Goal: Task Accomplishment & Management: Complete application form

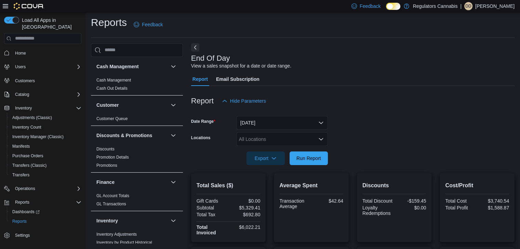
scroll to position [339, 0]
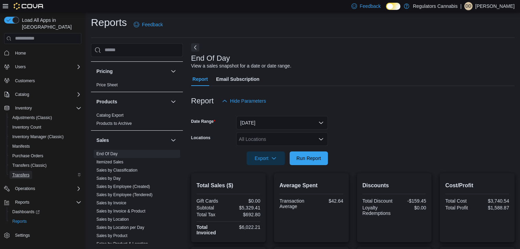
click at [25, 173] on span "Transfers" at bounding box center [20, 175] width 17 height 5
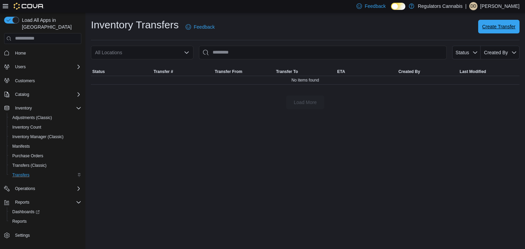
click at [506, 27] on span "Create Transfer" at bounding box center [498, 26] width 33 height 7
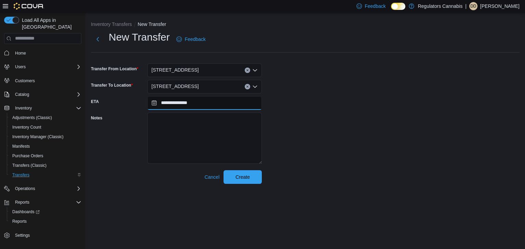
click at [214, 102] on input "**********" at bounding box center [204, 103] width 114 height 14
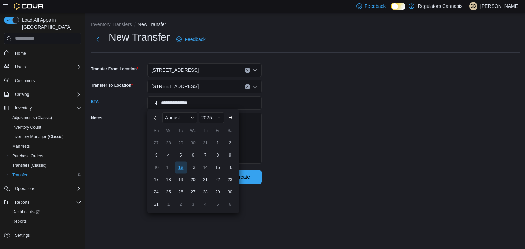
click at [182, 167] on div "12" at bounding box center [181, 168] width 12 height 12
type input "**********"
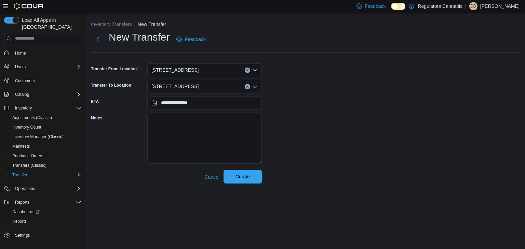
click at [247, 178] on span "Create" at bounding box center [242, 177] width 14 height 7
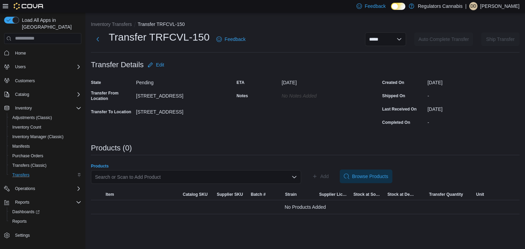
click at [202, 179] on div "Search or Scan to Add Product" at bounding box center [196, 177] width 210 height 14
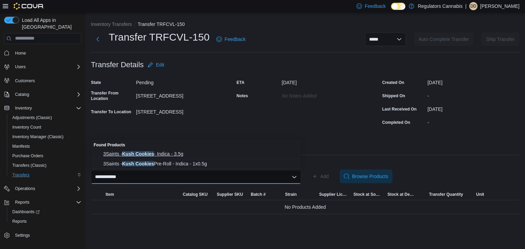
type input "**********"
click at [165, 156] on span "3Saints - Kush Cookies - Indica - 3.5g" at bounding box center [200, 154] width 194 height 7
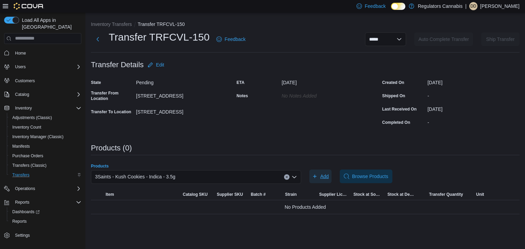
click at [320, 176] on span "Add" at bounding box center [320, 177] width 17 height 14
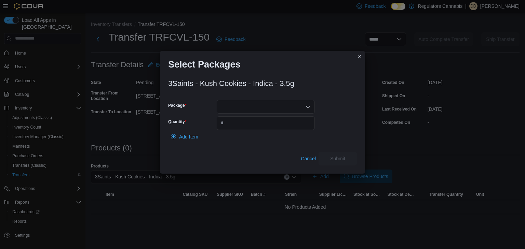
click at [305, 103] on div at bounding box center [266, 107] width 98 height 14
click at [295, 128] on span "AA1G0619" at bounding box center [270, 128] width 82 height 7
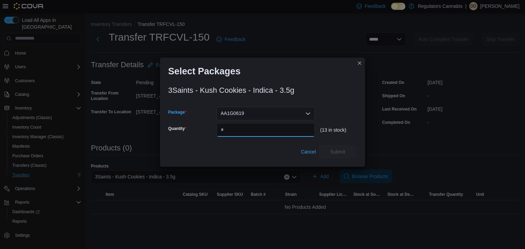
click at [295, 128] on input "Quantity" at bounding box center [266, 130] width 98 height 14
type input "*"
click at [346, 150] on span "Submit" at bounding box center [337, 152] width 30 height 14
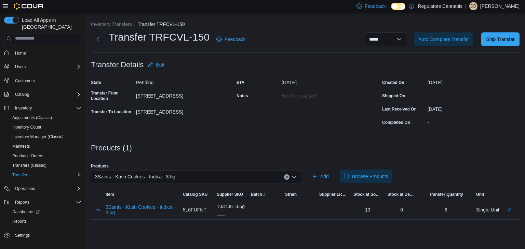
click at [287, 176] on icon "Clear input" at bounding box center [286, 177] width 3 height 3
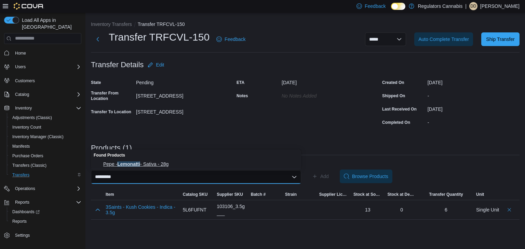
type input "*********"
click at [184, 164] on span "[PERSON_NAME] - Lemonatti - Sativa - 28g" at bounding box center [200, 164] width 194 height 7
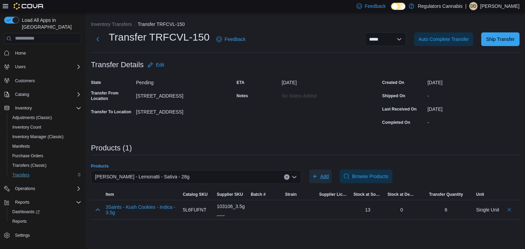
click at [320, 177] on span "Add" at bounding box center [324, 176] width 9 height 7
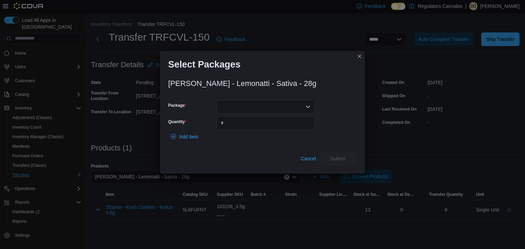
click at [256, 103] on div at bounding box center [266, 107] width 98 height 14
click at [263, 139] on span "MB0069" at bounding box center [270, 138] width 82 height 7
click at [265, 124] on input "Quantity" at bounding box center [266, 123] width 98 height 14
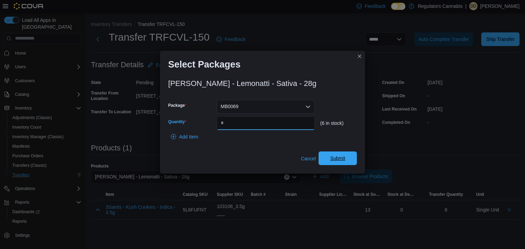
type input "*"
click at [330, 155] on span "Submit" at bounding box center [337, 158] width 15 height 7
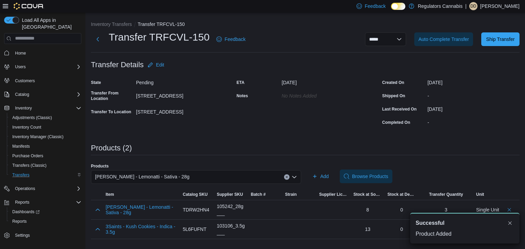
click at [285, 177] on icon "Clear input" at bounding box center [286, 177] width 3 height 3
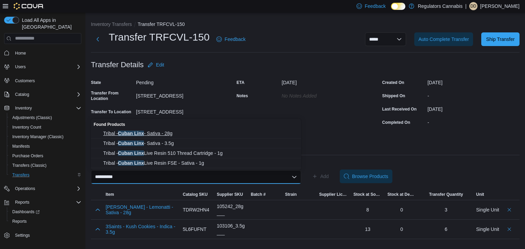
type input "**********"
click at [189, 133] on span "Tribal - Cuban Linx - Sativa - 28g" at bounding box center [200, 133] width 194 height 7
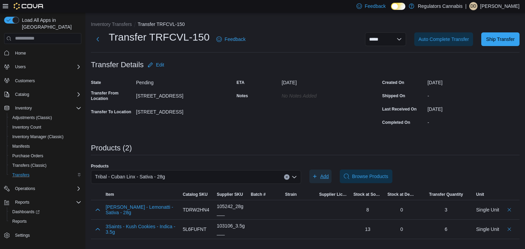
click at [320, 177] on span "Add" at bounding box center [320, 177] width 17 height 14
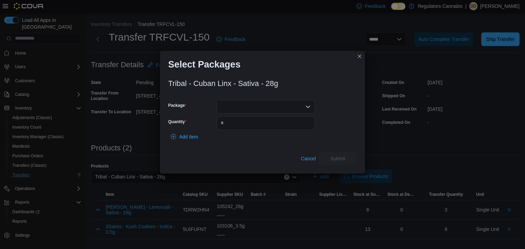
click at [255, 107] on div at bounding box center [266, 107] width 98 height 14
click at [257, 126] on span "3025044P1" at bounding box center [270, 128] width 82 height 7
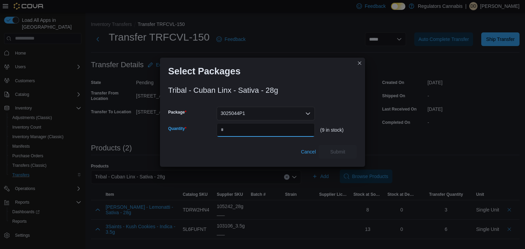
click at [257, 126] on input "Quantity" at bounding box center [266, 130] width 98 height 14
type input "*"
click at [337, 154] on span "Submit" at bounding box center [337, 151] width 15 height 7
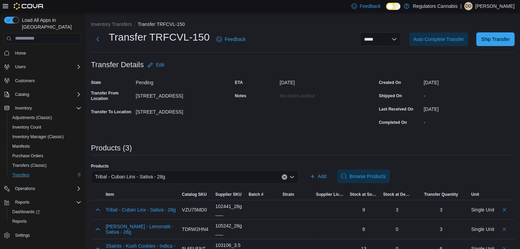
click at [177, 178] on div "Tribal - Cuban Linx - Sativa - 28g" at bounding box center [195, 177] width 208 height 14
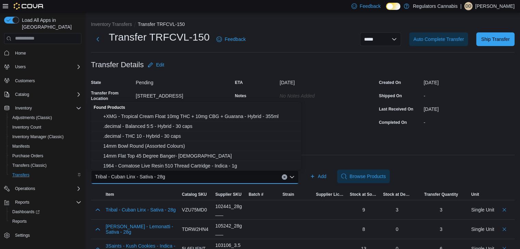
click at [287, 176] on button "Clear input" at bounding box center [283, 177] width 5 height 5
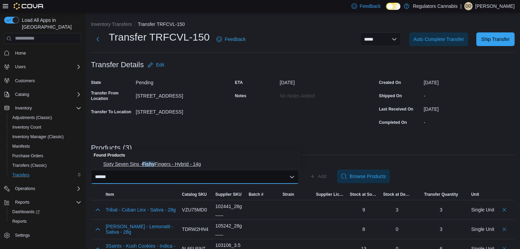
type input "*****"
click at [219, 163] on span "Sixty Seven Sins - Fishy Fingers - Hybrid - 14g" at bounding box center [200, 164] width 194 height 7
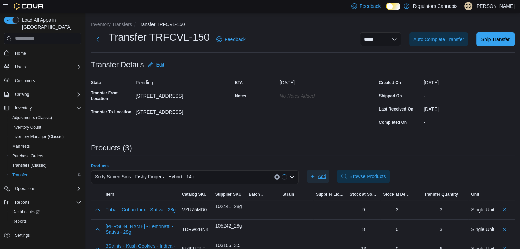
click at [323, 176] on span "Add" at bounding box center [322, 176] width 9 height 7
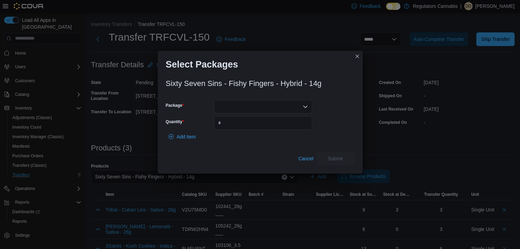
click at [297, 107] on div at bounding box center [263, 107] width 98 height 14
click at [291, 125] on span "428854" at bounding box center [267, 128] width 82 height 7
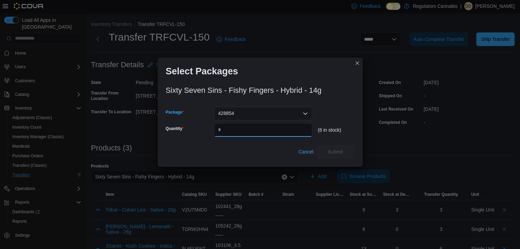
click at [291, 125] on input "Quantity" at bounding box center [263, 130] width 98 height 14
type input "*"
click at [343, 156] on span "Submit" at bounding box center [335, 152] width 30 height 14
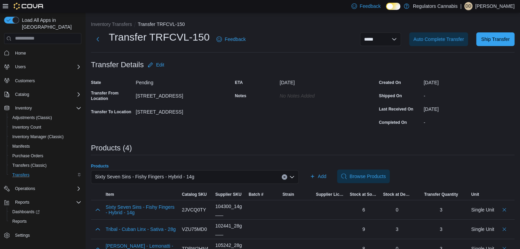
click at [286, 175] on button "Clear input" at bounding box center [283, 177] width 5 height 5
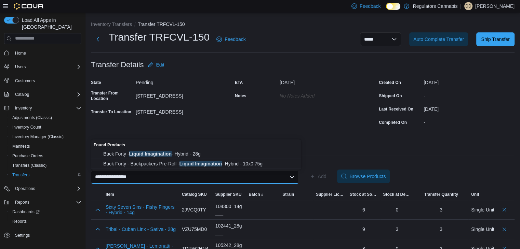
type input "**********"
click at [172, 153] on span "Back Forty - Liquid Imagination - Hybrid - 28g" at bounding box center [200, 154] width 194 height 7
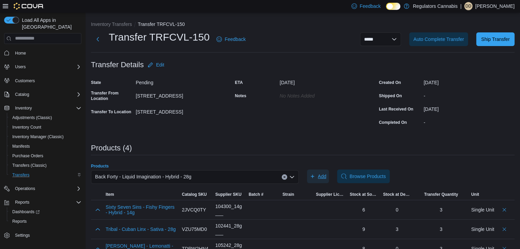
click at [324, 176] on span "Add" at bounding box center [322, 176] width 9 height 7
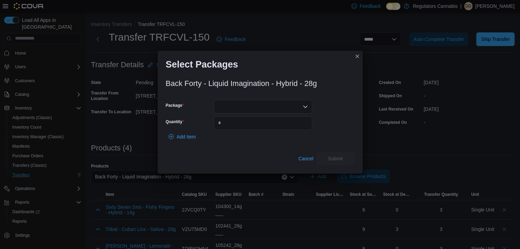
click at [276, 106] on div at bounding box center [263, 107] width 98 height 14
click at [263, 139] on span "10600611-01" at bounding box center [267, 138] width 82 height 7
click at [267, 125] on input "Quantity" at bounding box center [263, 123] width 98 height 14
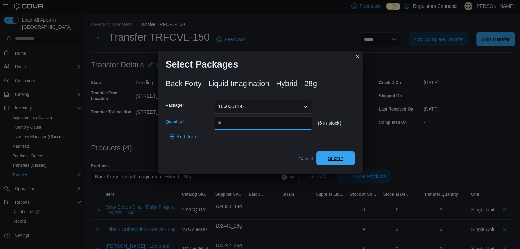
type input "*"
click at [316, 155] on button "Submit" at bounding box center [335, 159] width 38 height 14
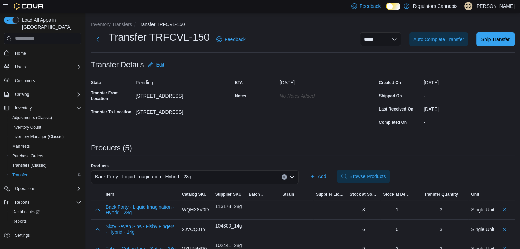
click at [284, 176] on div "Back Forty - Liquid Imagination - Hybrid - 28g" at bounding box center [195, 177] width 208 height 14
click at [286, 176] on icon "Clear input" at bounding box center [284, 177] width 3 height 3
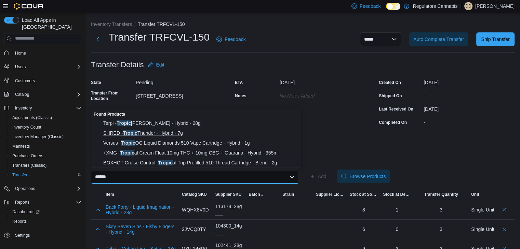
type input "******"
click at [157, 133] on span "SHRED - Tropic Thunder - Hybrid - 7g" at bounding box center [200, 133] width 194 height 7
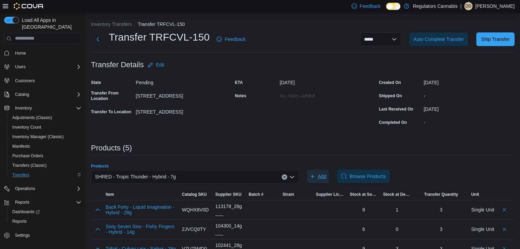
click at [329, 179] on button "Add" at bounding box center [318, 177] width 22 height 14
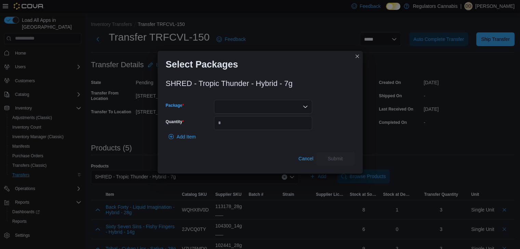
click at [244, 112] on div at bounding box center [263, 107] width 98 height 14
click at [251, 139] on span "13507250630" at bounding box center [267, 138] width 82 height 7
click at [254, 121] on input "Quantity" at bounding box center [263, 123] width 98 height 14
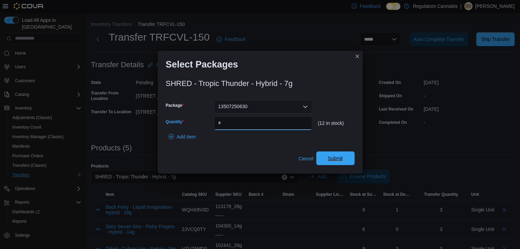
type input "*"
click at [342, 155] on span "Submit" at bounding box center [335, 159] width 30 height 14
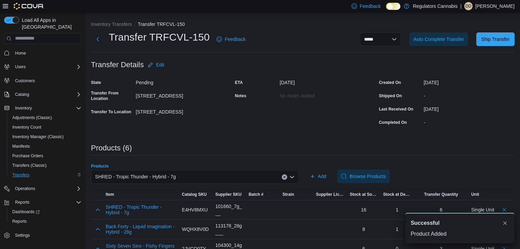
click at [285, 177] on button "Clear input" at bounding box center [283, 177] width 5 height 5
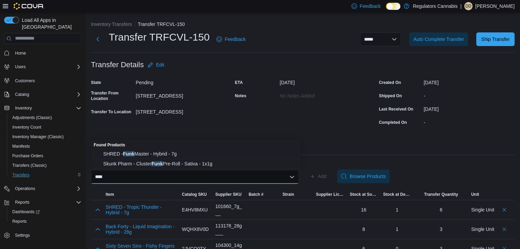
type input "****"
click at [167, 152] on span "SHRED - Funk Master - Hybrid - 7g" at bounding box center [200, 154] width 194 height 7
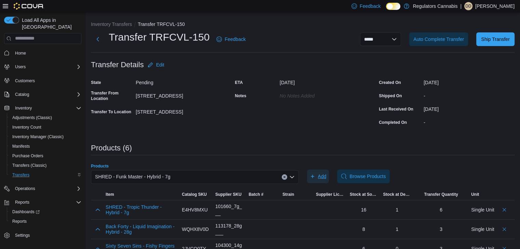
click at [322, 177] on span "Add" at bounding box center [322, 176] width 9 height 7
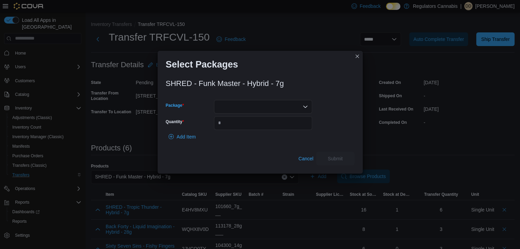
click at [299, 106] on div at bounding box center [263, 107] width 98 height 14
click at [297, 127] on span "13578250718" at bounding box center [267, 128] width 82 height 7
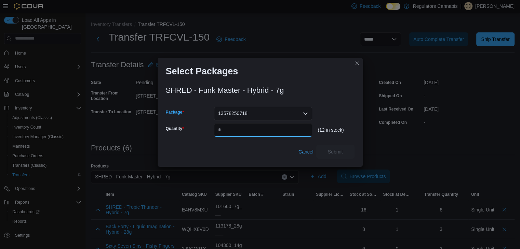
click at [297, 127] on input "Quantity" at bounding box center [263, 130] width 98 height 14
type input "*"
click at [329, 150] on span "Submit" at bounding box center [335, 151] width 15 height 7
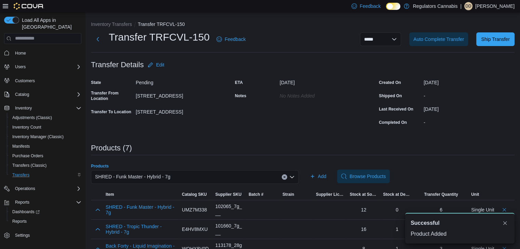
click at [285, 177] on icon "Clear input" at bounding box center [284, 177] width 2 height 2
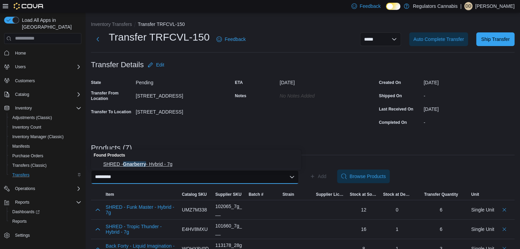
type input "*********"
click at [186, 163] on span "SHRED - Gnarberry - Hybrid - 7g" at bounding box center [200, 164] width 194 height 7
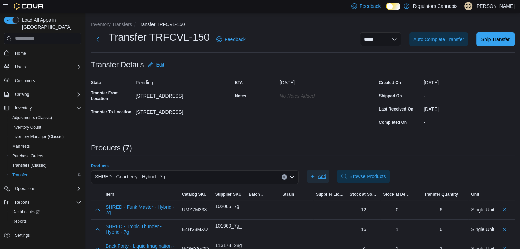
click at [325, 177] on span "Add" at bounding box center [322, 176] width 9 height 7
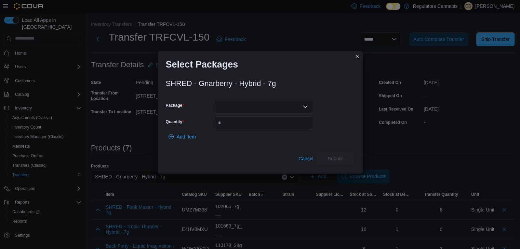
click at [256, 93] on div "SHRED - Gnarberry - Hybrid - 7g Package Quantity Add Item Cancel Submit" at bounding box center [260, 120] width 189 height 90
click at [251, 106] on div at bounding box center [263, 107] width 98 height 14
click at [256, 148] on span "13381250608" at bounding box center [267, 147] width 82 height 7
click at [258, 127] on input "Quantity" at bounding box center [263, 123] width 98 height 14
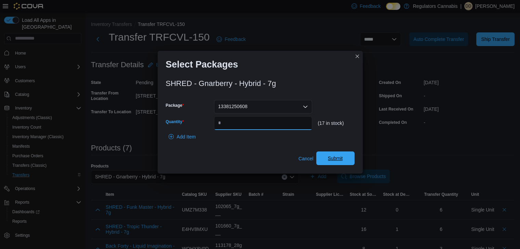
type input "*"
click at [339, 155] on span "Submit" at bounding box center [335, 159] width 30 height 14
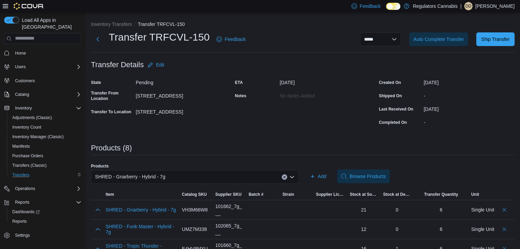
click at [286, 178] on icon "Clear input" at bounding box center [284, 177] width 3 height 3
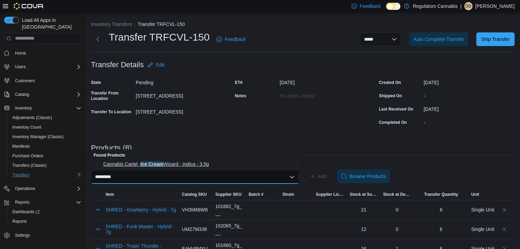
type input "*********"
click at [216, 166] on span "Cannabis Cartel - Ice Cream Wizard - Indica - 3.5g" at bounding box center [200, 164] width 194 height 7
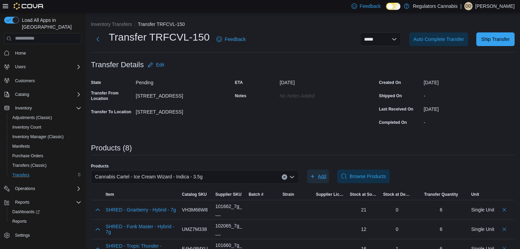
click at [317, 175] on span "Add" at bounding box center [317, 177] width 17 height 14
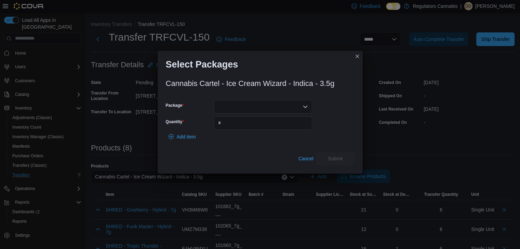
click at [304, 101] on div at bounding box center [263, 107] width 98 height 14
click at [295, 127] on span "10099" at bounding box center [267, 128] width 82 height 7
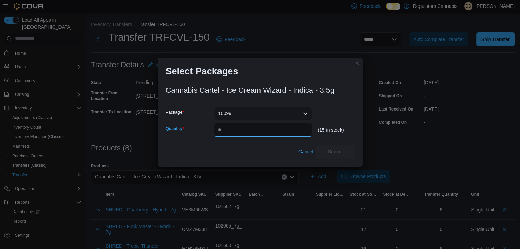
click at [295, 127] on input "Quantity" at bounding box center [263, 130] width 98 height 14
type input "*"
click at [343, 150] on span "Submit" at bounding box center [335, 152] width 30 height 14
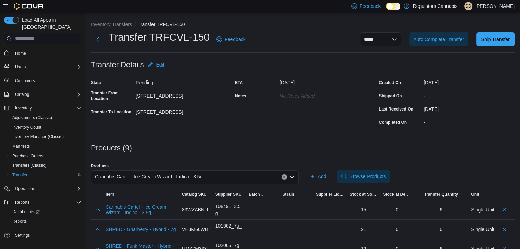
click at [286, 178] on icon "Clear input" at bounding box center [284, 177] width 3 height 3
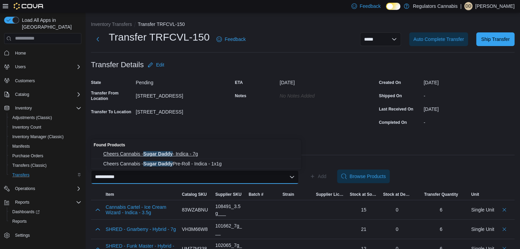
type input "**********"
click at [202, 157] on span "Cheers Cannabis - Sugar Daddy - Indica - 7g" at bounding box center [200, 154] width 194 height 7
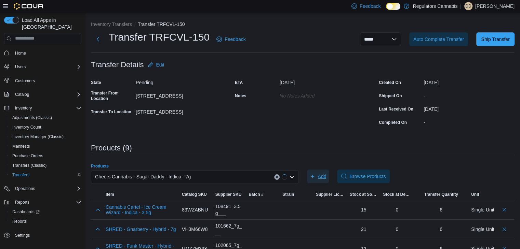
click at [319, 175] on span "Add" at bounding box center [317, 177] width 17 height 14
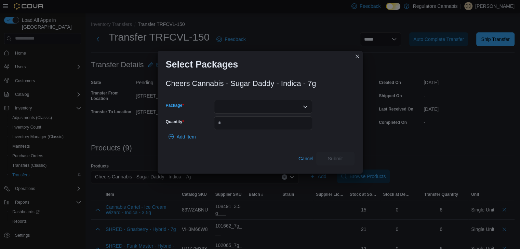
click at [269, 102] on div at bounding box center [263, 107] width 98 height 14
click at [273, 126] on span "4020250615" at bounding box center [267, 128] width 82 height 7
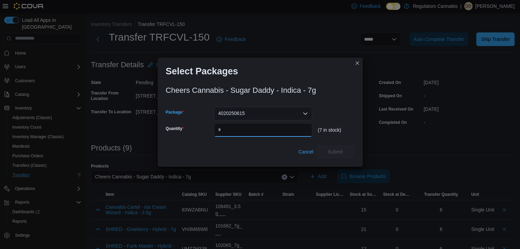
click at [273, 126] on input "Quantity" at bounding box center [263, 130] width 98 height 14
type input "*"
click at [328, 152] on span "Submit" at bounding box center [335, 151] width 15 height 7
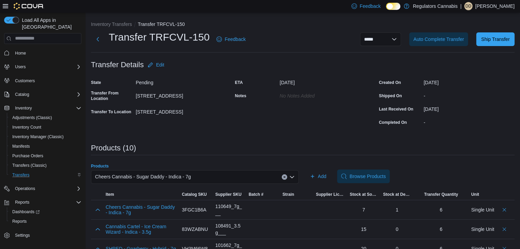
click at [286, 177] on icon "Clear input" at bounding box center [284, 177] width 3 height 3
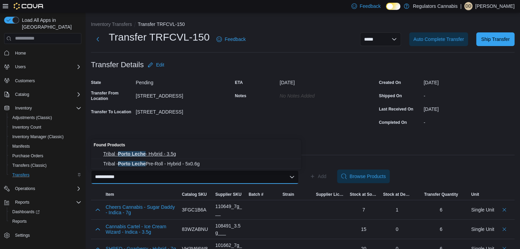
type input "**********"
click at [160, 155] on span "Tribal - Porto Leche - Hybrid - 3.5g" at bounding box center [200, 154] width 194 height 7
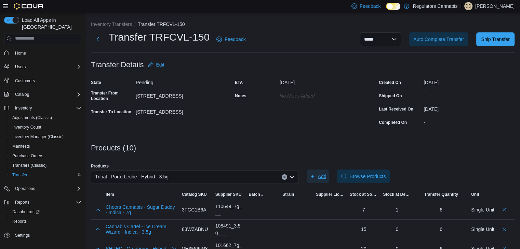
click at [320, 176] on span "Add" at bounding box center [322, 176] width 9 height 7
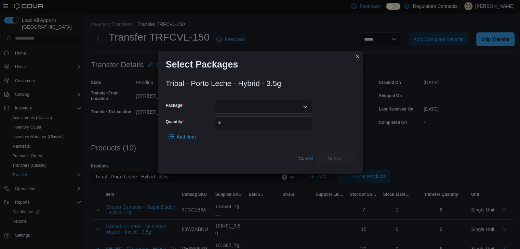
click at [288, 96] on div "Tribal - Porto Leche - Hybrid - 3.5g Package Quantity Add Item Cancel Submit" at bounding box center [260, 120] width 189 height 90
click at [288, 104] on div at bounding box center [263, 107] width 98 height 14
click at [276, 125] on span "1025067P1" at bounding box center [267, 128] width 82 height 7
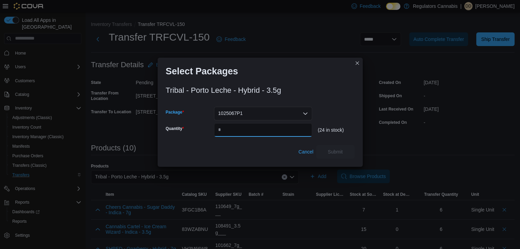
click at [276, 125] on input "Quantity" at bounding box center [263, 130] width 98 height 14
type input "**"
click at [347, 154] on span "Submit" at bounding box center [335, 152] width 30 height 14
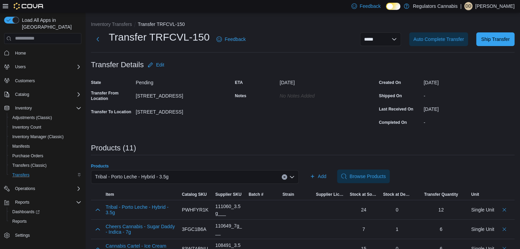
click at [286, 176] on icon "Clear input" at bounding box center [284, 177] width 3 height 3
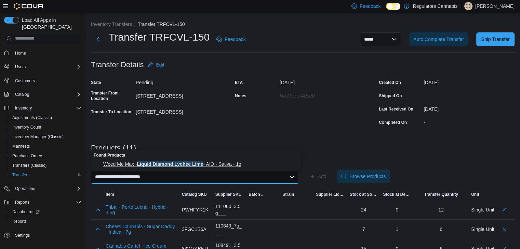
type input "**********"
click at [175, 169] on button "Weed Me Max - Liquid Diamond Lychee Lime - AIO - Sativa - 1g" at bounding box center [196, 165] width 210 height 10
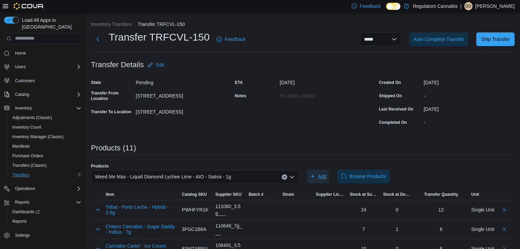
click at [315, 177] on icon "button" at bounding box center [311, 176] width 5 height 5
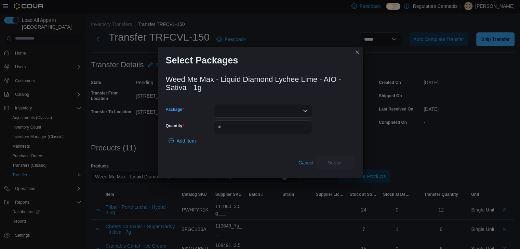
click at [269, 111] on div at bounding box center [263, 111] width 98 height 14
click at [271, 130] on span "H141LDLL-VP1" at bounding box center [267, 132] width 82 height 7
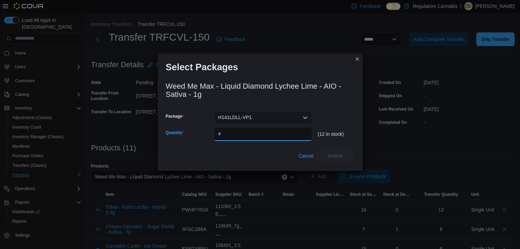
click at [271, 130] on input "Quantity" at bounding box center [263, 134] width 98 height 14
click at [271, 130] on input "*" at bounding box center [263, 134] width 98 height 14
type input "*"
click at [338, 154] on span "Submit" at bounding box center [335, 155] width 15 height 7
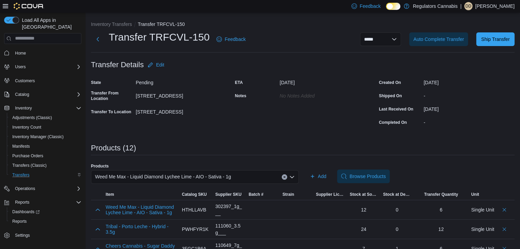
click at [285, 176] on button "Clear input" at bounding box center [283, 177] width 5 height 5
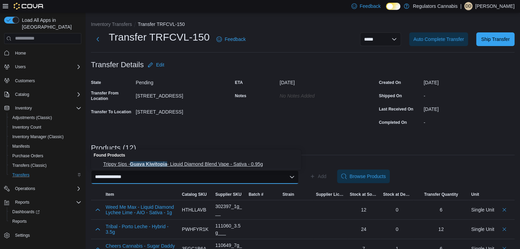
type input "**********"
click at [210, 164] on span "Trippy Sips - Guava Kiwitopia - Liquid Diamond Blend Vape - Sativa - 0.95g" at bounding box center [200, 164] width 194 height 7
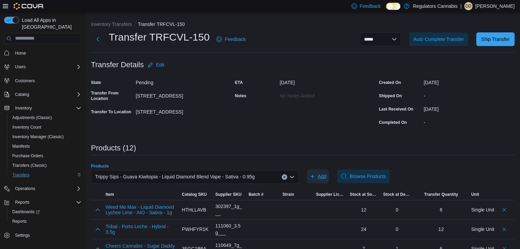
click at [321, 175] on span "Add" at bounding box center [322, 176] width 9 height 7
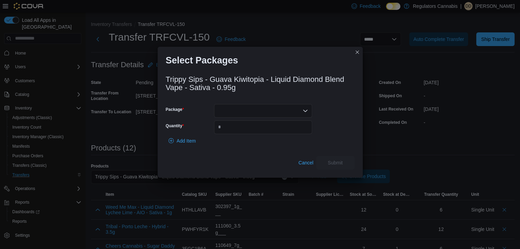
click at [288, 111] on div at bounding box center [263, 111] width 98 height 14
click at [289, 127] on button "ME250006770" at bounding box center [263, 132] width 98 height 10
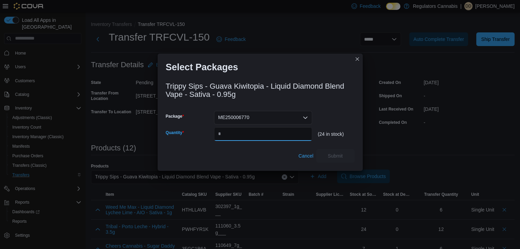
click at [292, 133] on input "Quantity" at bounding box center [263, 134] width 98 height 14
type input "**"
click at [328, 159] on span "Submit" at bounding box center [335, 155] width 15 height 7
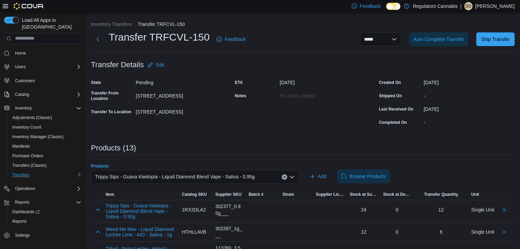
click at [287, 178] on button "Clear input" at bounding box center [283, 177] width 5 height 5
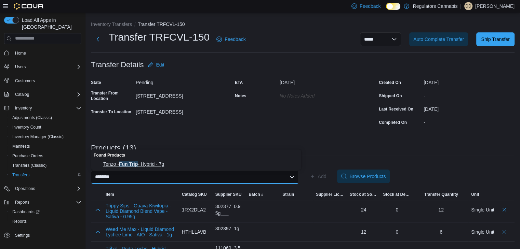
type input "********"
click at [177, 164] on span "Tenzo - Fun Trip - Hybrid - 7g" at bounding box center [200, 164] width 194 height 7
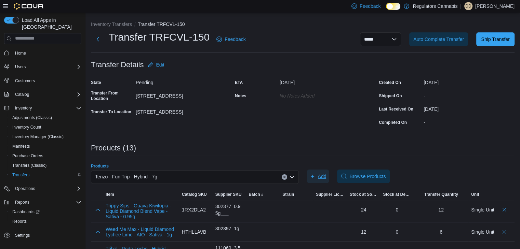
click at [318, 176] on span "Add" at bounding box center [317, 177] width 17 height 14
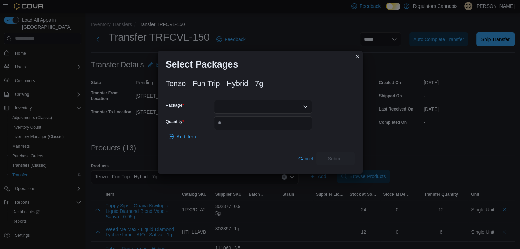
click at [293, 103] on div at bounding box center [263, 107] width 98 height 14
click at [268, 125] on span "3PL13525FT06" at bounding box center [267, 128] width 82 height 7
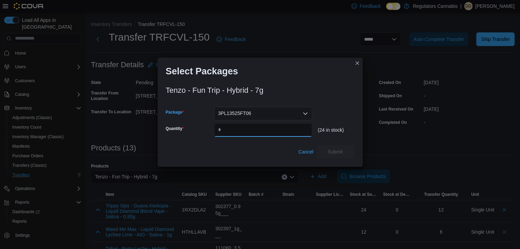
click at [268, 125] on input "Quantity" at bounding box center [263, 130] width 98 height 14
type input "*"
type input "**"
click at [331, 153] on span "Submit" at bounding box center [335, 151] width 15 height 7
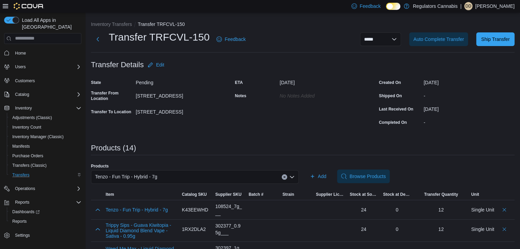
click at [285, 177] on icon "Clear input" at bounding box center [284, 177] width 2 height 2
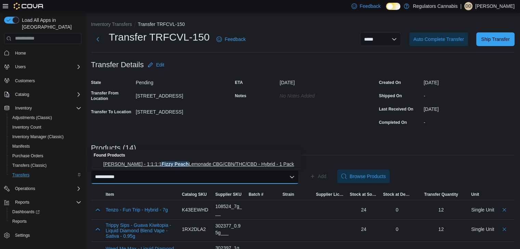
type input "**********"
click at [273, 167] on span "Olli Stikistix - 1:1:1:1 Fizzy Peach Lemonade CBG/CBN/THC/CBD - Hybrid - 1 Pack" at bounding box center [200, 164] width 194 height 7
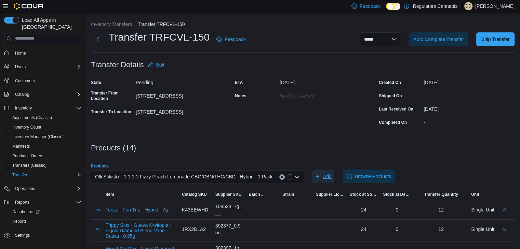
click at [324, 179] on span "Add" at bounding box center [327, 176] width 9 height 7
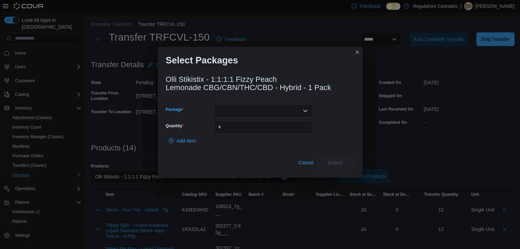
click at [278, 114] on div at bounding box center [263, 111] width 98 height 14
click at [278, 134] on span "OKFP23JN25B0" at bounding box center [267, 132] width 82 height 7
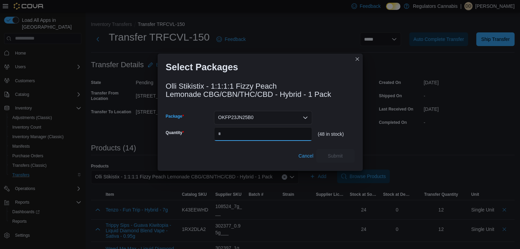
click at [278, 134] on input "Quantity" at bounding box center [263, 134] width 98 height 14
type input "**"
click at [332, 156] on span "Submit" at bounding box center [335, 155] width 15 height 7
click at [477, 156] on div "Select Packages Olli Stikistix - 1:1:1:1 Fizzy Peach Lemonade CBG/CBN/THC/CBD -…" at bounding box center [260, 124] width 520 height 249
click at [264, 132] on input "**" at bounding box center [263, 134] width 98 height 14
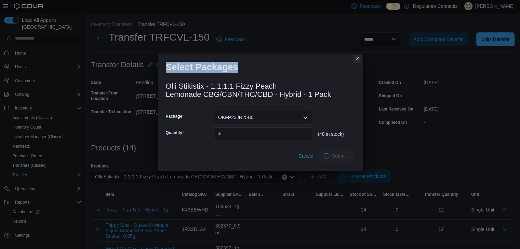
drag, startPoint x: 351, startPoint y: 58, endPoint x: 359, endPoint y: 61, distance: 8.4
click at [359, 61] on div "Select Packages Olli Stikistix - 1:1:1:1 Fizzy Peach Lemonade CBG/CBN/THC/CBD -…" at bounding box center [259, 113] width 205 height 118
click at [356, 55] on button "Closes this modal window" at bounding box center [357, 59] width 8 height 8
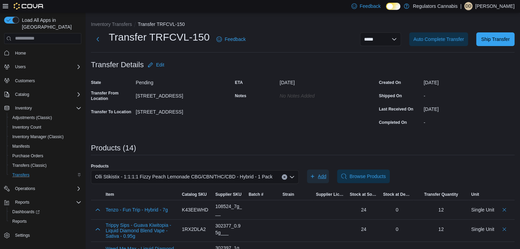
click at [320, 176] on span "Add" at bounding box center [322, 176] width 9 height 7
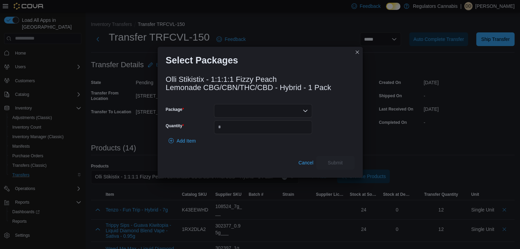
click at [286, 108] on div at bounding box center [263, 111] width 98 height 14
click at [295, 111] on div "Combo box. Selected. . Press Backspace to delete . Combo box input. Select a Pa…" at bounding box center [263, 111] width 98 height 14
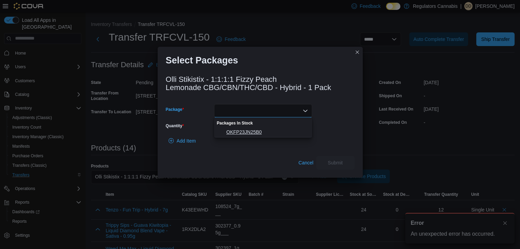
click at [275, 133] on span "OKFP23JN25B0" at bounding box center [267, 132] width 82 height 7
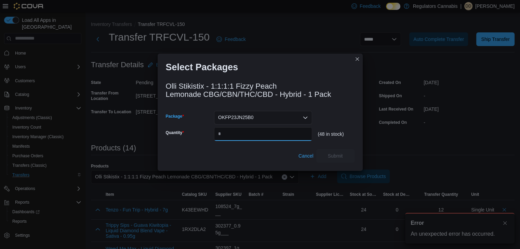
click at [275, 133] on input "Quantity" at bounding box center [263, 134] width 98 height 14
type input "**"
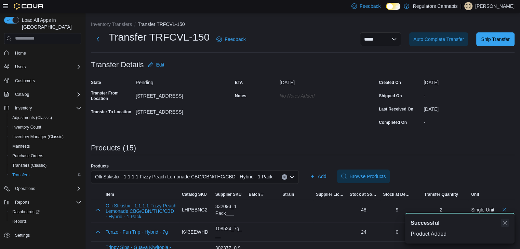
click at [504, 224] on button "Dismiss toast" at bounding box center [504, 223] width 8 height 8
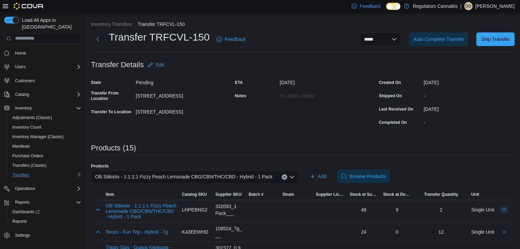
click at [508, 209] on button "Delete count" at bounding box center [504, 210] width 8 height 8
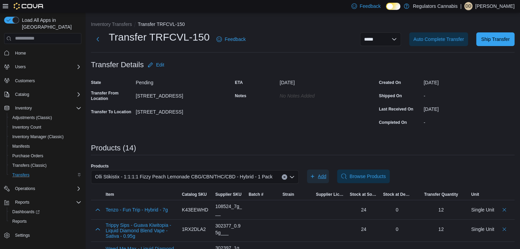
click at [325, 175] on span "Add" at bounding box center [322, 176] width 9 height 7
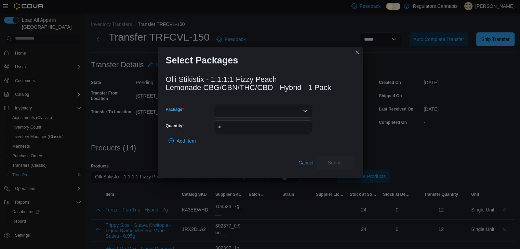
click at [275, 112] on div at bounding box center [263, 111] width 98 height 14
click at [257, 134] on span "OKFP23JN25B0" at bounding box center [267, 132] width 82 height 7
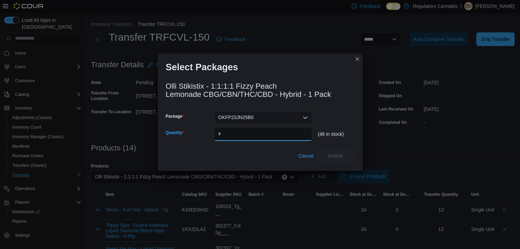
click at [257, 131] on input "Quantity" at bounding box center [263, 134] width 98 height 14
type input "**"
click at [351, 155] on button "Submit" at bounding box center [335, 156] width 38 height 14
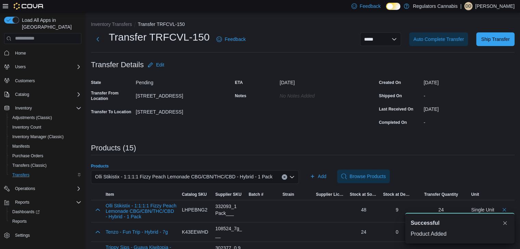
click at [286, 178] on icon "Clear input" at bounding box center [284, 177] width 3 height 3
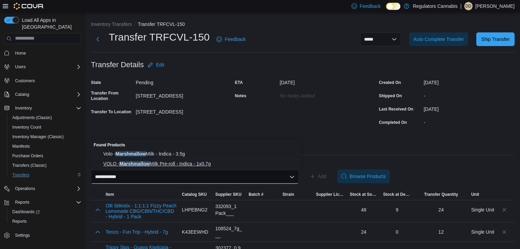
type input "**********"
click at [190, 166] on span "VOLO - Marshmallow Milk Pre-roll - Indica - 1x0.7g" at bounding box center [200, 164] width 194 height 7
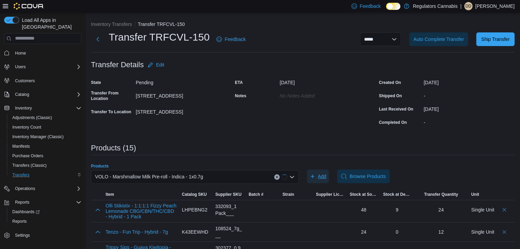
click at [315, 175] on icon "button" at bounding box center [311, 176] width 5 height 5
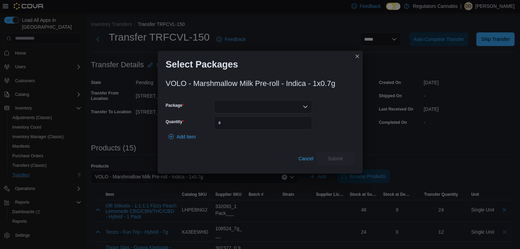
click at [233, 108] on div at bounding box center [263, 107] width 98 height 14
click at [230, 127] on span "BG08PR2" at bounding box center [267, 128] width 82 height 7
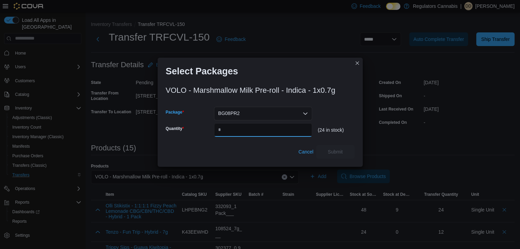
click at [230, 127] on input "Quantity" at bounding box center [263, 130] width 98 height 14
type input "**"
click at [332, 151] on span "Submit" at bounding box center [335, 151] width 15 height 7
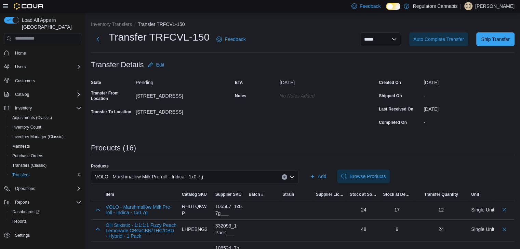
click at [287, 179] on button "Clear input" at bounding box center [283, 177] width 5 height 5
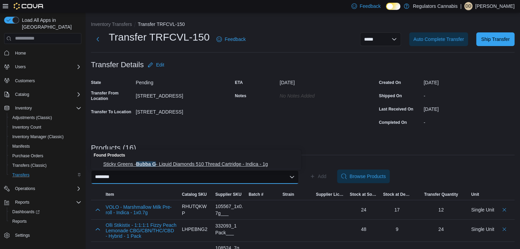
type input "*******"
click at [240, 160] on button "Sticky Greens - Bubba G - Liquid Diamonds 510 Thread Cartridge - Indica - 1g" at bounding box center [196, 165] width 210 height 10
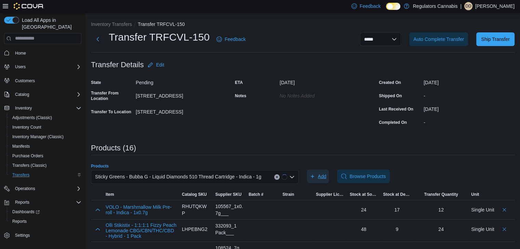
click at [326, 179] on span "Add" at bounding box center [322, 176] width 9 height 7
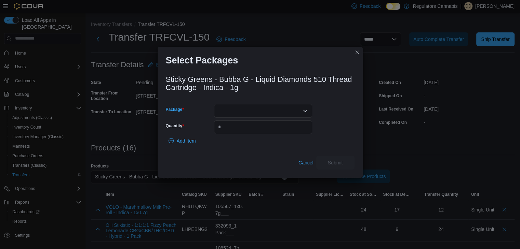
click at [290, 109] on div at bounding box center [263, 111] width 98 height 14
click at [287, 137] on button "ME250007989" at bounding box center [263, 132] width 98 height 10
click at [287, 133] on input "Quantity" at bounding box center [263, 128] width 98 height 14
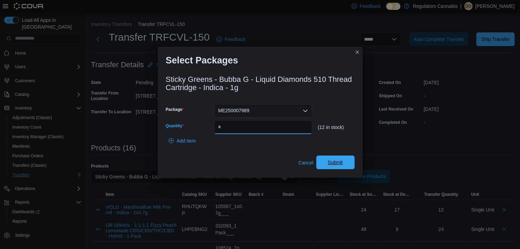
type input "**"
click at [330, 160] on span "Submit" at bounding box center [335, 162] width 15 height 7
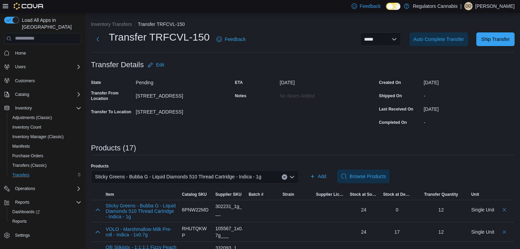
click at [286, 176] on icon "Clear input" at bounding box center [284, 177] width 3 height 3
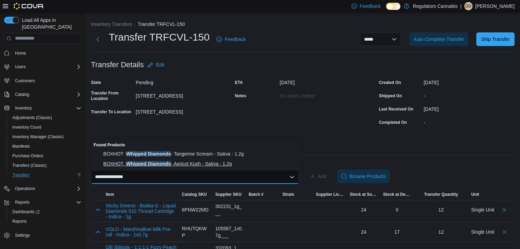
type input "**********"
click at [197, 165] on span "BOXHOT - Whipped Diamonds - Apricot Kush - Sativa - 1.2g" at bounding box center [200, 164] width 194 height 7
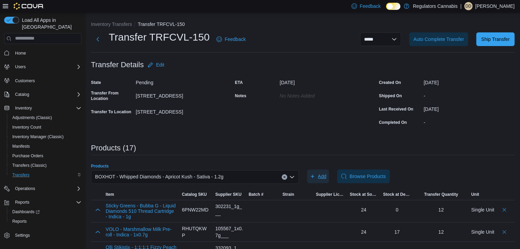
click at [326, 178] on span "Add" at bounding box center [322, 176] width 9 height 7
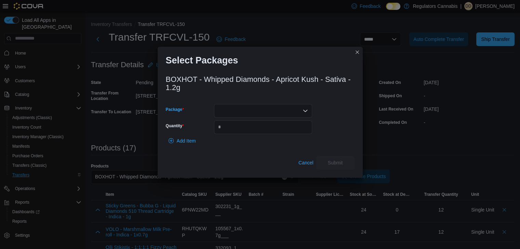
click at [298, 106] on div at bounding box center [263, 111] width 98 height 14
click at [294, 140] on span "ME250009018" at bounding box center [267, 142] width 82 height 7
click at [291, 132] on input "Quantity" at bounding box center [263, 128] width 98 height 14
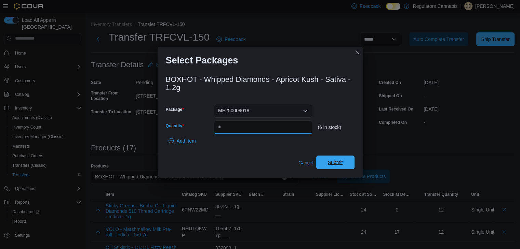
type input "*"
click at [340, 164] on span "Submit" at bounding box center [335, 162] width 15 height 7
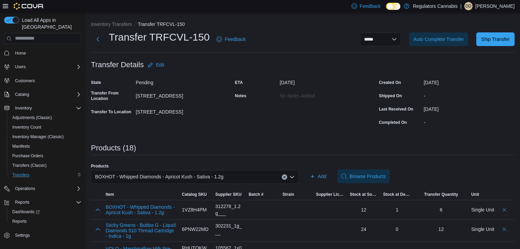
click at [287, 178] on button "Clear input" at bounding box center [283, 177] width 5 height 5
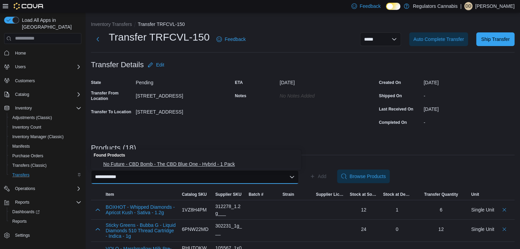
type input "**********"
click at [195, 165] on span "No Future - CBD Bomb - The CBD Blue One - Hybrid - 1 Pack" at bounding box center [200, 164] width 194 height 7
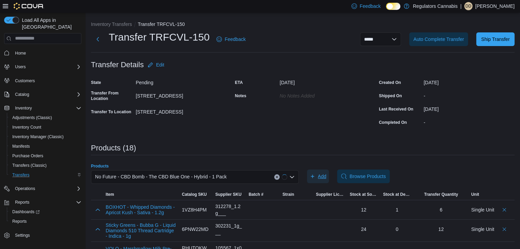
click at [322, 176] on span "Add" at bounding box center [322, 176] width 9 height 7
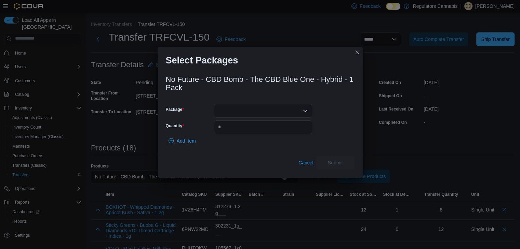
click at [302, 106] on div at bounding box center [263, 111] width 98 height 14
click at [298, 140] on span "CBL024" at bounding box center [267, 142] width 82 height 7
click at [297, 129] on input "Quantity" at bounding box center [263, 128] width 98 height 14
type input "**"
click at [349, 159] on span "Submit" at bounding box center [335, 163] width 30 height 14
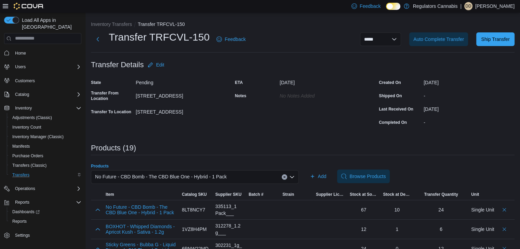
click at [286, 176] on icon "Clear input" at bounding box center [284, 177] width 3 height 3
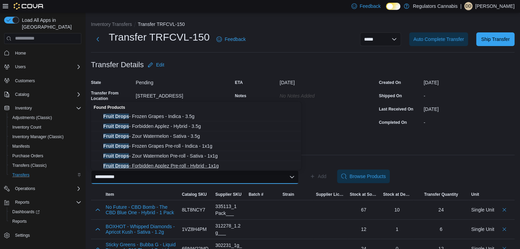
type input "**********"
click at [198, 165] on span "Fruit Drops - Forbidden Applez Pre-roll - Hybrid - 1x1g" at bounding box center [200, 166] width 194 height 7
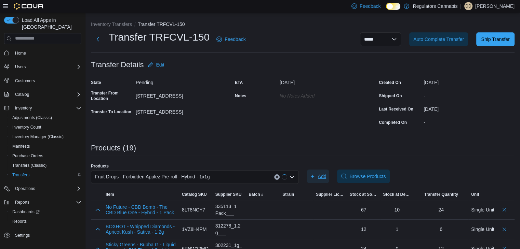
click at [318, 177] on span "Add" at bounding box center [317, 177] width 17 height 14
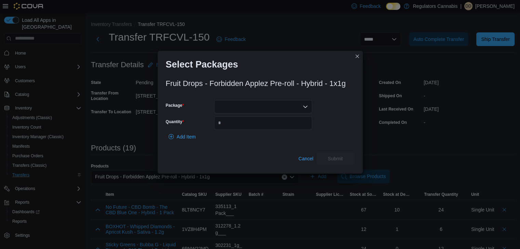
click at [233, 108] on div at bounding box center [263, 107] width 98 height 14
click at [233, 124] on button "MJ0652" at bounding box center [263, 128] width 98 height 10
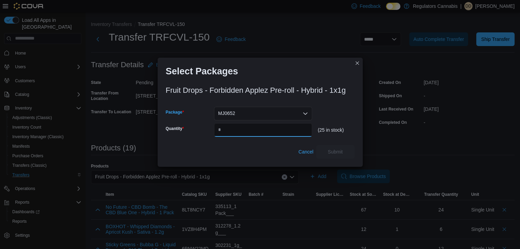
click at [233, 124] on input "Quantity" at bounding box center [263, 130] width 98 height 14
type input "**"
click at [344, 149] on span "Submit" at bounding box center [335, 152] width 30 height 14
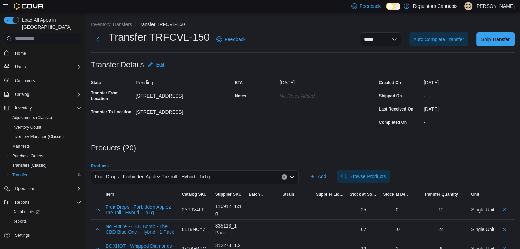
click at [285, 176] on icon "Clear input" at bounding box center [284, 177] width 2 height 2
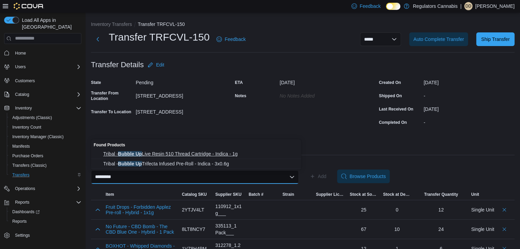
type input "*********"
click at [190, 154] on span "Tribal - Bubble Up Live Resin 510 Thread Cartridge - Indica - 1g" at bounding box center [200, 154] width 194 height 7
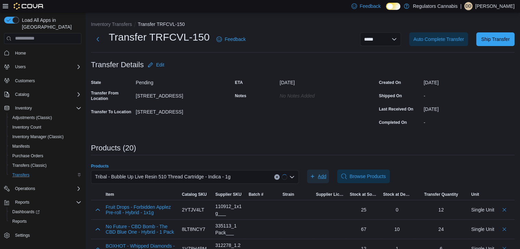
click at [314, 173] on span "Add" at bounding box center [317, 177] width 17 height 14
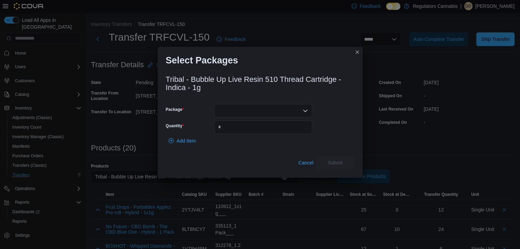
click at [295, 113] on div at bounding box center [263, 111] width 98 height 14
click at [298, 136] on button "6025070P5" at bounding box center [263, 132] width 98 height 10
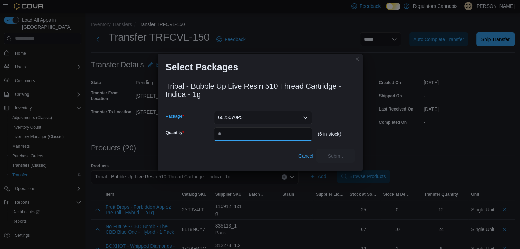
click at [298, 136] on input "Quantity" at bounding box center [263, 134] width 98 height 14
type input "*"
click at [348, 159] on span "Submit" at bounding box center [335, 156] width 30 height 14
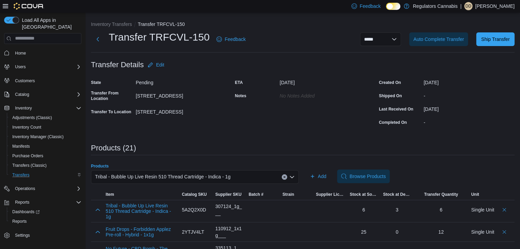
drag, startPoint x: 242, startPoint y: 180, endPoint x: 284, endPoint y: 173, distance: 42.6
click at [285, 172] on div "Tribal - Bubble Up Live Resin 510 Thread Cartridge - Indica - 1g" at bounding box center [195, 177] width 208 height 14
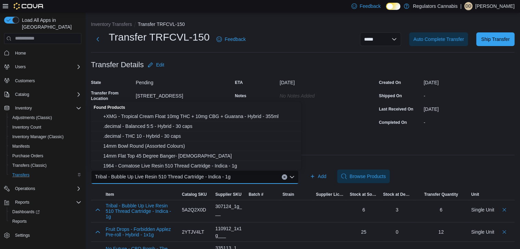
click at [285, 177] on icon "Clear input" at bounding box center [284, 177] width 2 height 2
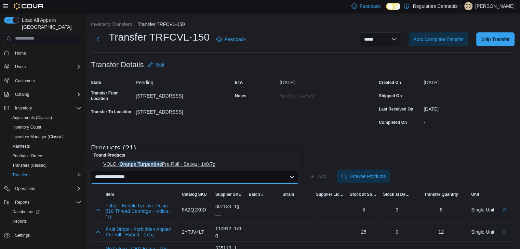
type input "**********"
click at [159, 165] on span "VOLO - Orange Turpentine Pre-Roll - Sativa - 1x0.7g" at bounding box center [200, 164] width 194 height 7
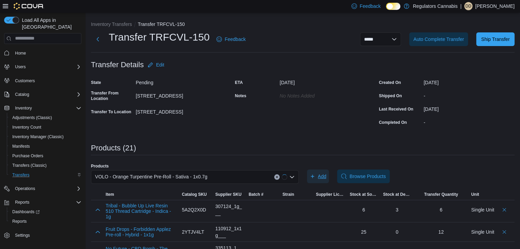
click at [320, 179] on span "Add" at bounding box center [322, 176] width 9 height 7
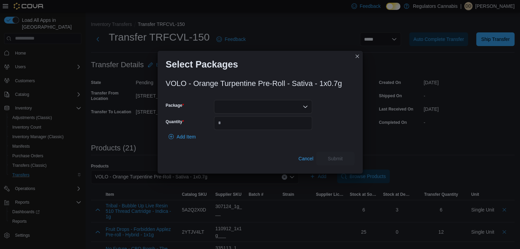
click at [301, 102] on div at bounding box center [263, 107] width 98 height 14
click at [290, 139] on span "BG08PR1" at bounding box center [267, 138] width 82 height 7
click at [288, 126] on input "Quantity" at bounding box center [263, 123] width 98 height 14
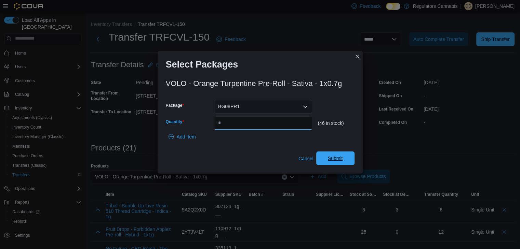
type input "**"
click at [333, 159] on span "Submit" at bounding box center [335, 158] width 15 height 7
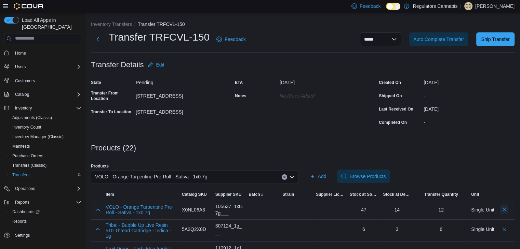
click at [508, 209] on button "Delete count" at bounding box center [504, 210] width 8 height 8
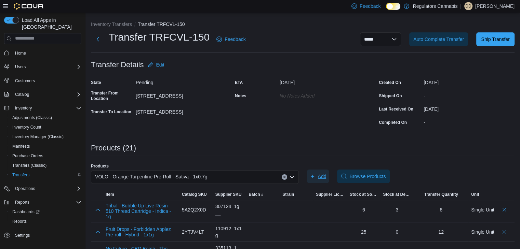
click at [326, 175] on span "Add" at bounding box center [322, 176] width 9 height 7
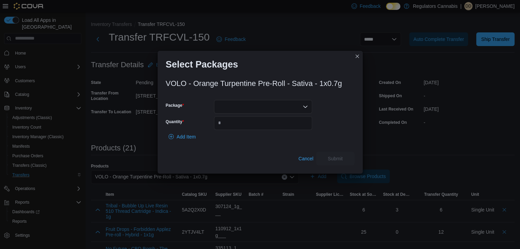
click at [302, 103] on div at bounding box center [263, 107] width 98 height 14
click at [292, 135] on span "BG08PR1" at bounding box center [267, 138] width 82 height 7
click at [289, 124] on input "Quantity" at bounding box center [263, 123] width 98 height 14
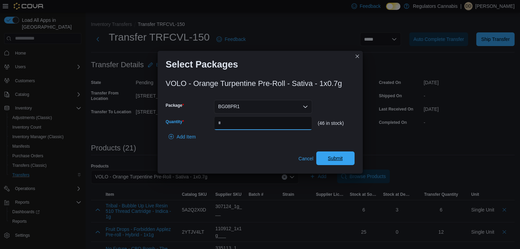
type input "**"
click at [329, 160] on span "Submit" at bounding box center [335, 158] width 15 height 7
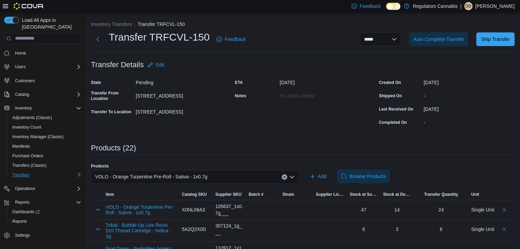
click at [284, 178] on button "Clear input" at bounding box center [283, 177] width 5 height 5
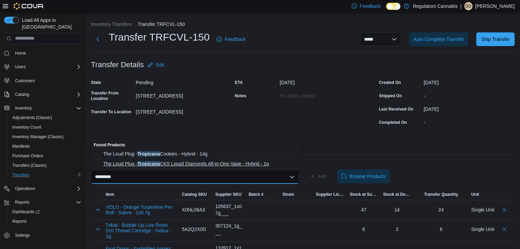
type input "*********"
click at [221, 166] on span "The Loud Plug - Tropicana CKS Liquid Diamonds All-in-One Vape - Hybrid - 1g" at bounding box center [200, 164] width 194 height 7
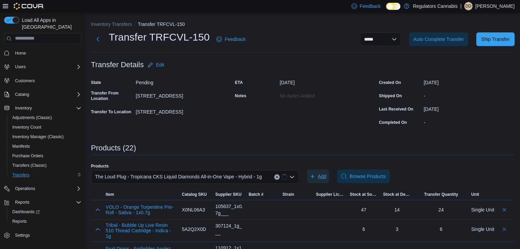
click at [318, 177] on span "Add" at bounding box center [317, 177] width 17 height 14
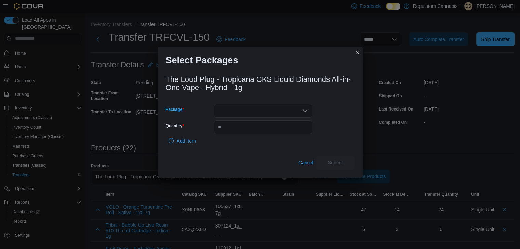
click at [252, 109] on div at bounding box center [263, 111] width 98 height 14
click at [251, 133] on span "25156TC01" at bounding box center [267, 132] width 82 height 7
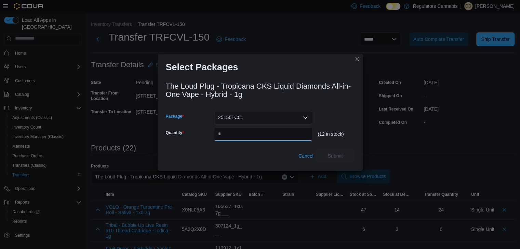
click at [251, 133] on input "Quantity" at bounding box center [263, 134] width 98 height 14
type input "*"
click at [347, 149] on div "The Loud Plug - Tropicana CKS Liquid Diamonds All-in-One Vape - Hybrid - 1g Pac…" at bounding box center [260, 120] width 189 height 85
click at [346, 151] on span "Submit" at bounding box center [335, 156] width 30 height 14
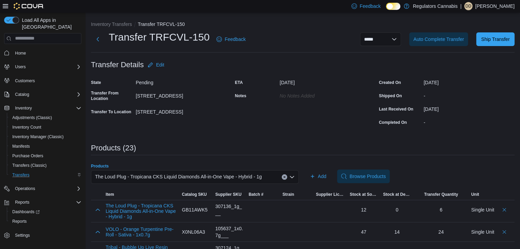
click at [286, 179] on button "Clear input" at bounding box center [283, 177] width 5 height 5
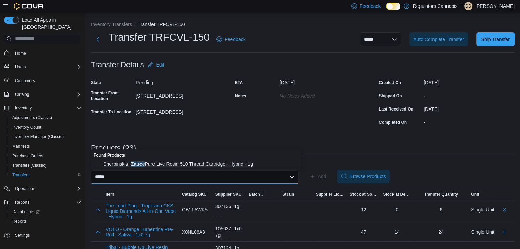
type input "*****"
click at [149, 165] on span "Sherbinskis - Zauce Pure Live Resin 510 Thread Cartridge - Hybrid - 1g" at bounding box center [200, 164] width 194 height 7
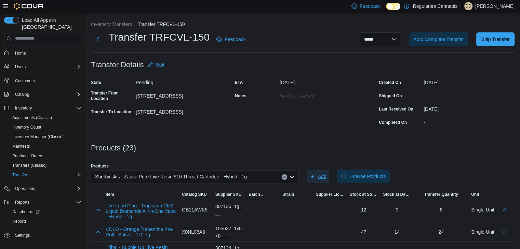
click at [324, 179] on span "Add" at bounding box center [322, 176] width 9 height 7
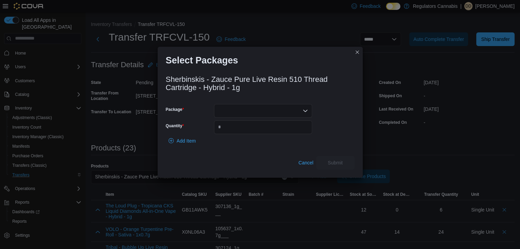
click at [307, 110] on icon "Open list of options" at bounding box center [304, 110] width 5 height 5
click at [288, 131] on span "1004168" at bounding box center [267, 132] width 82 height 7
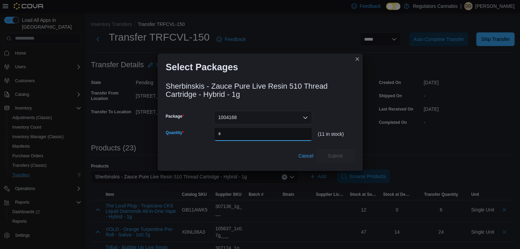
click at [288, 131] on input "Quantity" at bounding box center [263, 134] width 98 height 14
type input "*"
click at [346, 154] on span "Submit" at bounding box center [335, 156] width 30 height 14
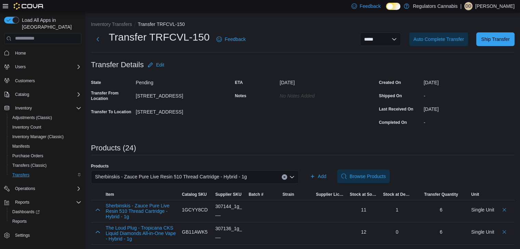
click at [285, 177] on icon "Clear input" at bounding box center [284, 177] width 2 height 2
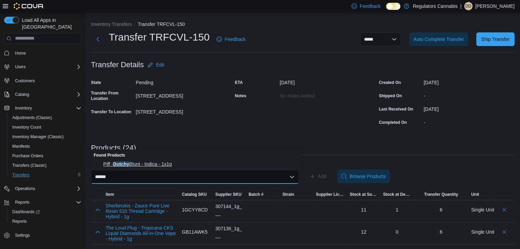
type input "******"
click at [166, 166] on span "Piff - Dutchy Blunt - Indica - 1x1g" at bounding box center [200, 164] width 194 height 7
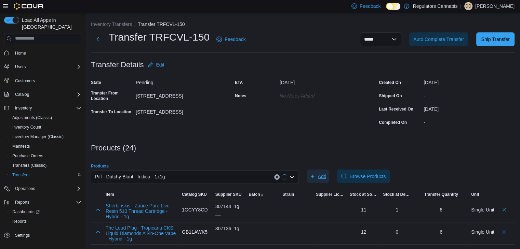
click at [326, 173] on span "Add" at bounding box center [322, 176] width 9 height 7
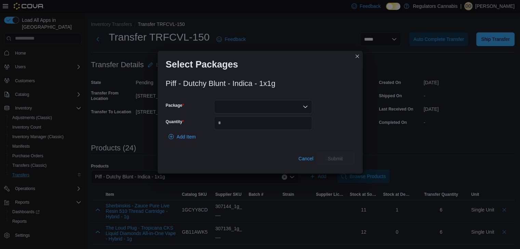
click at [304, 104] on icon "Open list of options" at bounding box center [304, 106] width 5 height 5
click at [292, 126] on span "MJ0724" at bounding box center [267, 128] width 82 height 7
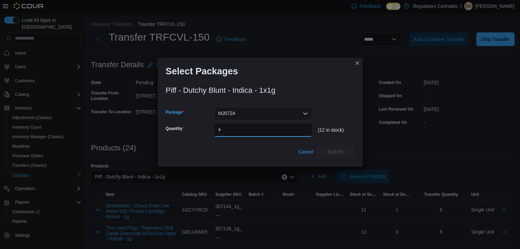
click at [292, 126] on input "Quantity" at bounding box center [263, 130] width 98 height 14
type input "**"
click at [327, 153] on span "Submit" at bounding box center [335, 152] width 30 height 14
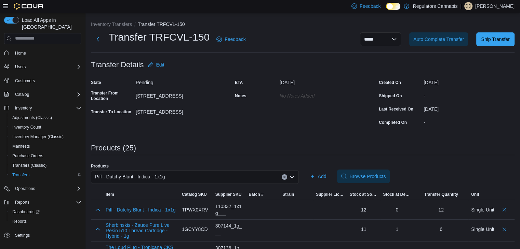
click at [287, 179] on button "Clear input" at bounding box center [283, 177] width 5 height 5
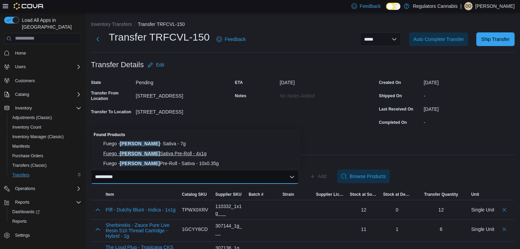
type input "**********"
click at [170, 152] on span "Fuego - Sunny Daze Sativa Pre-Roll - 4x1g" at bounding box center [200, 153] width 194 height 7
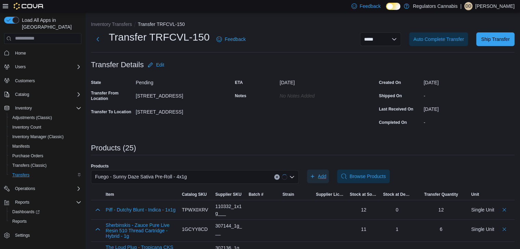
click at [323, 179] on span "Add" at bounding box center [322, 176] width 9 height 7
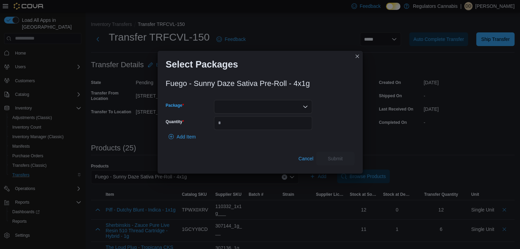
click at [294, 101] on div at bounding box center [263, 107] width 98 height 14
click at [293, 125] on span "PR250717B" at bounding box center [267, 128] width 82 height 7
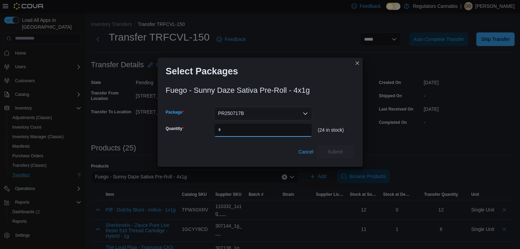
click at [293, 125] on input "Quantity" at bounding box center [263, 130] width 98 height 14
type input "**"
click at [343, 153] on span "Submit" at bounding box center [335, 152] width 30 height 14
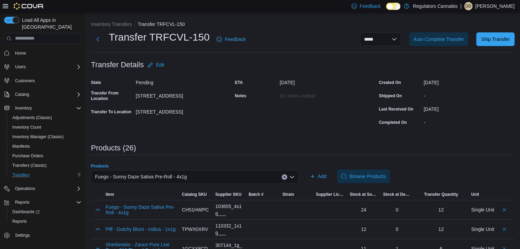
click at [286, 177] on icon "Clear input" at bounding box center [284, 177] width 3 height 3
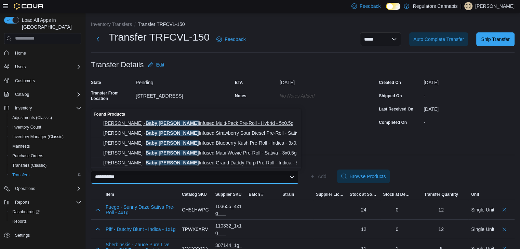
type input "**********"
click at [200, 121] on span "[PERSON_NAME] - Baby [PERSON_NAME] Infused Multi-Pack Pre-Roll - Hybrid - 5x0.5g" at bounding box center [200, 123] width 194 height 7
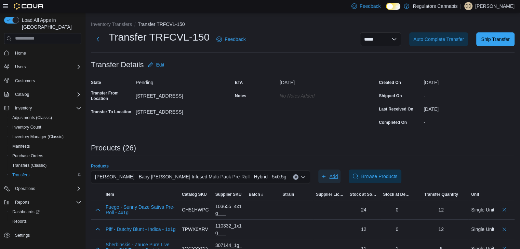
click at [329, 178] on span "Add" at bounding box center [333, 176] width 9 height 7
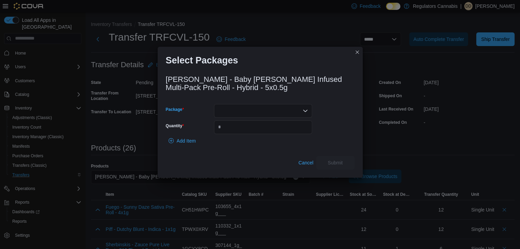
click at [303, 110] on icon "Open list of options" at bounding box center [305, 111] width 4 height 2
click at [302, 154] on span "J08161" at bounding box center [267, 152] width 82 height 7
click at [304, 127] on input "Quantity" at bounding box center [263, 128] width 98 height 14
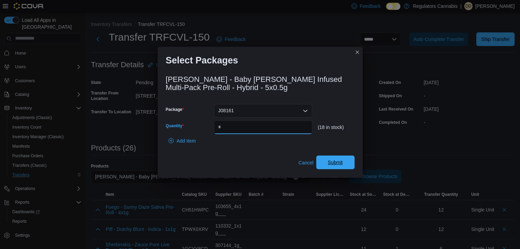
type input "**"
click at [331, 157] on span "Submit" at bounding box center [335, 163] width 30 height 14
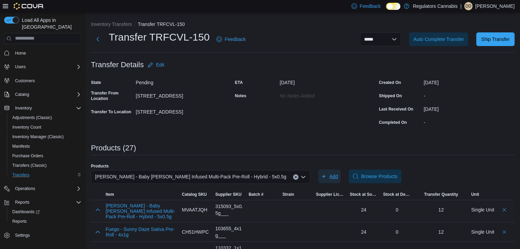
scroll to position [34, 0]
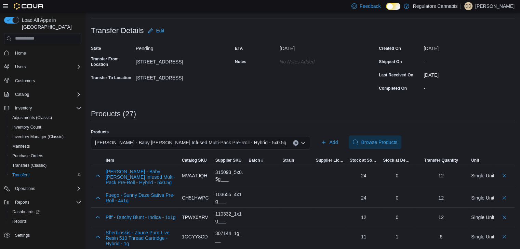
click at [293, 144] on button "Clear input" at bounding box center [295, 142] width 5 height 5
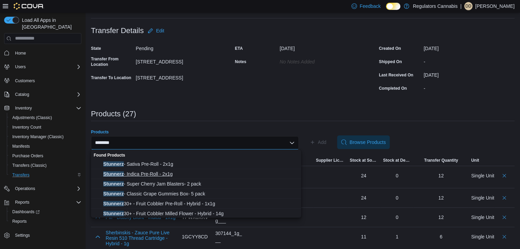
type input "********"
click at [205, 170] on button "Stunnerz - Indica Pre-Roll - 2x1g" at bounding box center [196, 174] width 210 height 10
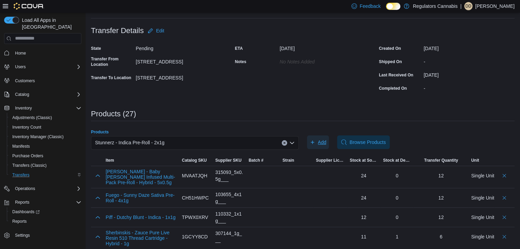
click at [320, 144] on span "Add" at bounding box center [322, 142] width 9 height 7
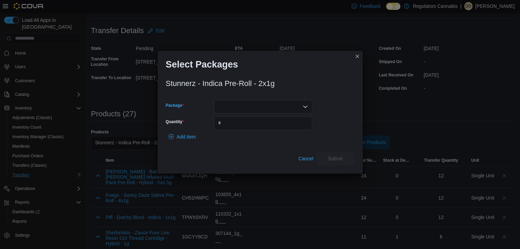
click at [282, 108] on div at bounding box center [263, 107] width 98 height 14
click at [278, 137] on span "10145" at bounding box center [267, 138] width 82 height 7
click at [281, 124] on input "Quantity" at bounding box center [263, 123] width 98 height 14
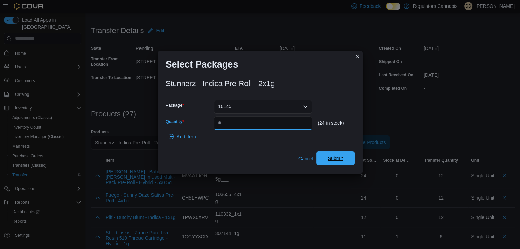
type input "**"
click at [342, 157] on span "Submit" at bounding box center [335, 159] width 30 height 14
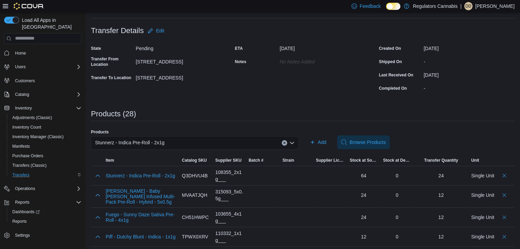
click at [253, 142] on div "Stunnerz - Indica Pre-Roll - 2x1g" at bounding box center [195, 143] width 208 height 14
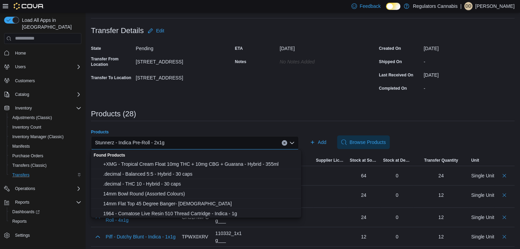
click at [286, 144] on icon "Clear input" at bounding box center [284, 143] width 3 height 3
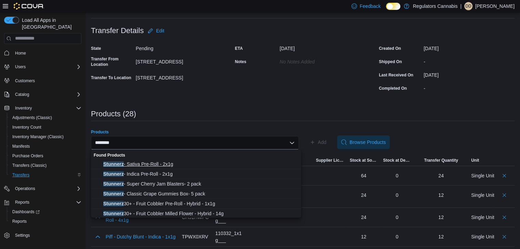
type input "********"
click at [185, 162] on span "Stunnerz - Sativa Pre-Roll - 2x1g" at bounding box center [200, 164] width 194 height 7
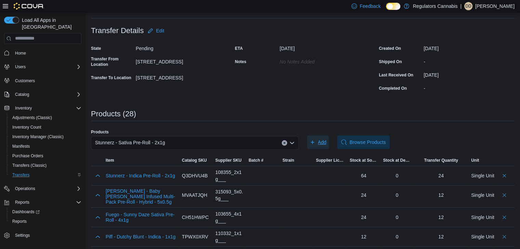
click at [329, 140] on button "Add" at bounding box center [318, 143] width 22 height 14
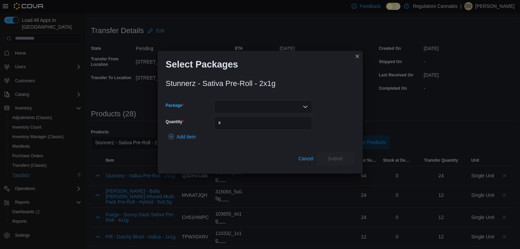
click at [300, 104] on div at bounding box center [263, 107] width 98 height 14
click at [285, 126] on span "10140" at bounding box center [267, 128] width 82 height 7
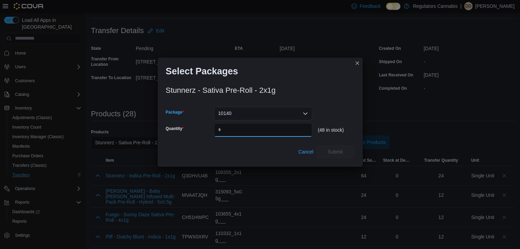
click at [285, 126] on input "Quantity" at bounding box center [263, 130] width 98 height 14
type input "**"
click at [347, 155] on span "Submit" at bounding box center [335, 152] width 30 height 14
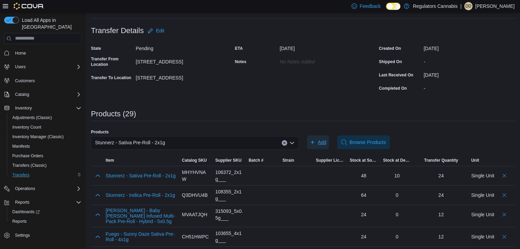
scroll to position [68, 0]
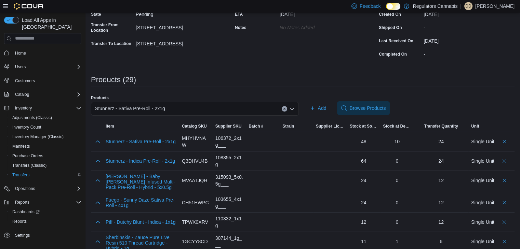
click at [286, 108] on icon "Clear input" at bounding box center [284, 109] width 3 height 3
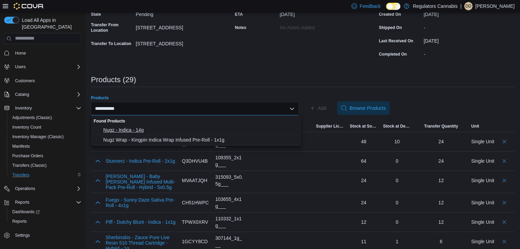
type input "**********"
click at [171, 131] on span "Nugz - Indica - 14g" at bounding box center [200, 130] width 194 height 7
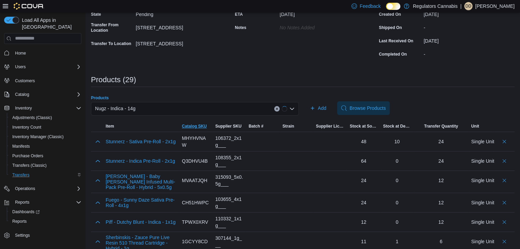
click at [287, 127] on tr "Item Catalog SKU Supplier SKU Batch # Strain Supplier License Stock at Source S…" at bounding box center [302, 126] width 423 height 11
click at [312, 106] on icon "button" at bounding box center [311, 108] width 5 height 5
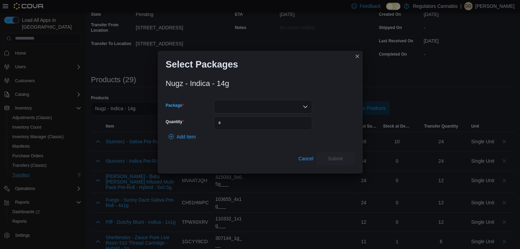
click at [298, 103] on div at bounding box center [263, 107] width 98 height 14
click at [294, 126] on span "3125053P1" at bounding box center [267, 128] width 82 height 7
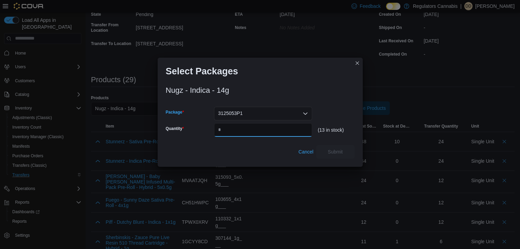
click at [294, 126] on input "Quantity" at bounding box center [263, 130] width 98 height 14
type input "*"
click at [335, 148] on span "Submit" at bounding box center [335, 152] width 30 height 14
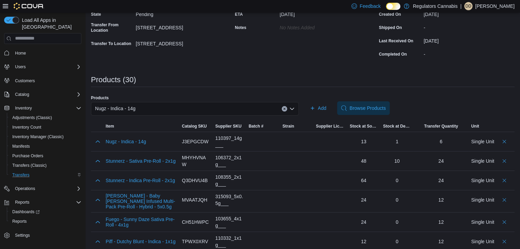
click at [287, 106] on button "Clear input" at bounding box center [283, 108] width 5 height 5
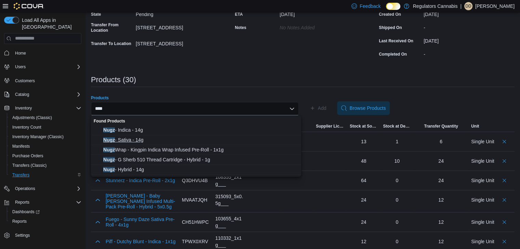
type input "****"
click at [179, 140] on span "Nugz - Sativa - 14g" at bounding box center [200, 140] width 194 height 7
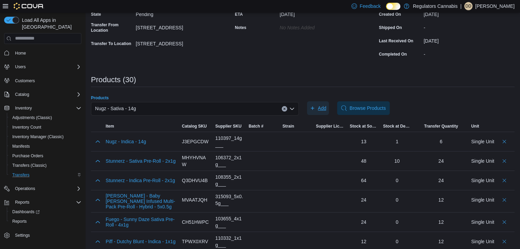
click at [314, 109] on icon "button" at bounding box center [311, 108] width 5 height 5
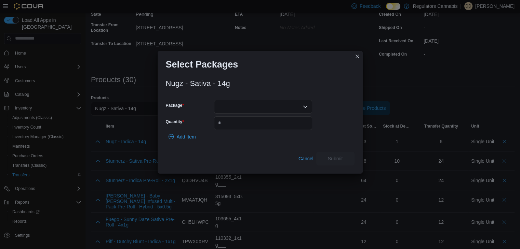
click at [292, 105] on div at bounding box center [263, 107] width 98 height 14
click at [289, 144] on span "3125055P1" at bounding box center [267, 147] width 82 height 7
click at [292, 123] on input "Quantity" at bounding box center [263, 123] width 98 height 14
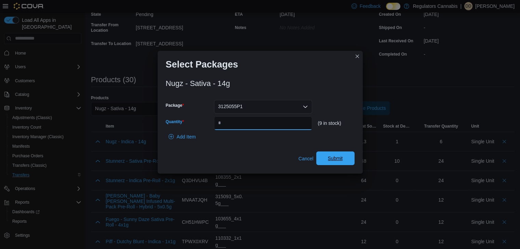
type input "*"
click at [335, 156] on span "Submit" at bounding box center [335, 158] width 15 height 7
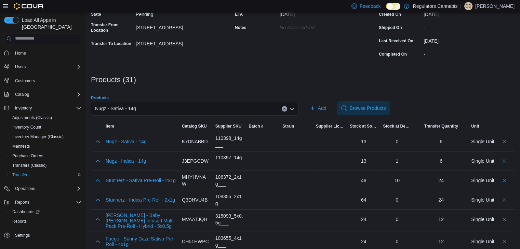
click at [286, 108] on icon "Clear input" at bounding box center [284, 109] width 3 height 3
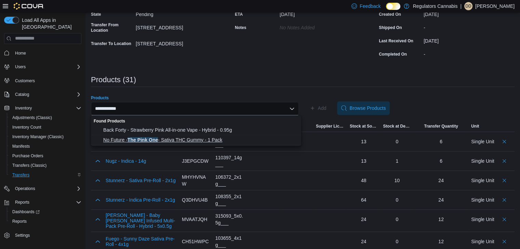
type input "**********"
click at [213, 136] on button "No Future - The Pink One - Sativa THC Gummy - 1 Pack" at bounding box center [196, 140] width 210 height 10
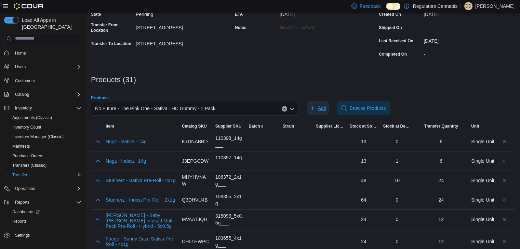
click at [325, 108] on span "Add" at bounding box center [322, 108] width 9 height 7
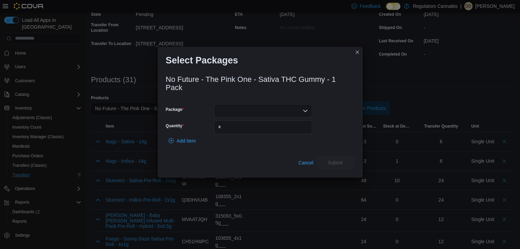
click at [264, 108] on div at bounding box center [263, 111] width 98 height 14
click at [278, 155] on span "PIN083" at bounding box center [267, 152] width 82 height 7
click at [277, 121] on input "Quantity" at bounding box center [263, 128] width 98 height 14
type input "**"
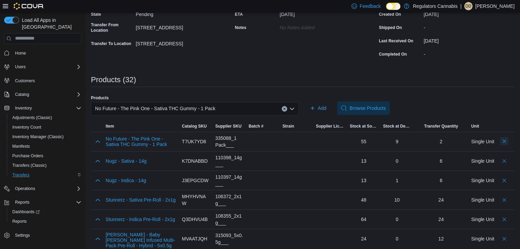
click at [508, 142] on button "Delete count" at bounding box center [504, 141] width 8 height 8
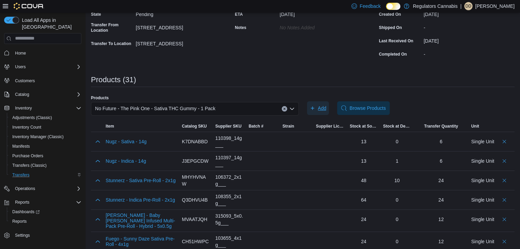
click at [321, 108] on span "Add" at bounding box center [322, 108] width 9 height 7
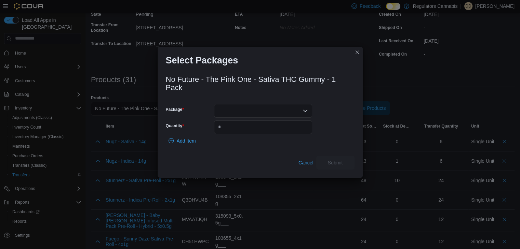
click at [281, 115] on div at bounding box center [263, 111] width 98 height 14
click at [276, 151] on span "PIN083" at bounding box center [267, 152] width 82 height 7
click at [271, 133] on input "Quantity" at bounding box center [263, 128] width 98 height 14
type input "**"
click at [340, 159] on span "Submit" at bounding box center [335, 162] width 15 height 7
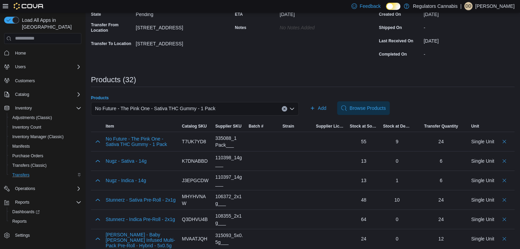
click at [286, 110] on icon "Clear input" at bounding box center [284, 109] width 3 height 3
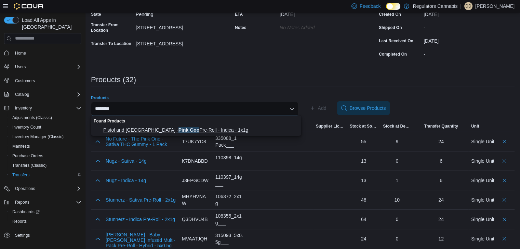
type input "********"
click at [222, 126] on button "Pistol and Paris - Pink Goo Pre-Roll - Indica - 1x1g" at bounding box center [196, 130] width 210 height 10
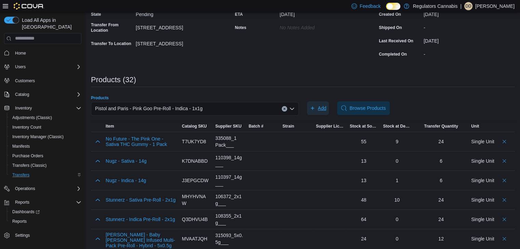
click at [325, 107] on span "Add" at bounding box center [322, 108] width 9 height 7
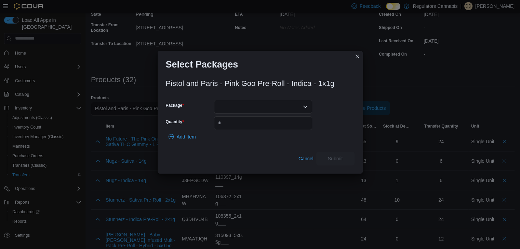
click at [287, 103] on div at bounding box center [263, 107] width 98 height 14
click at [276, 130] on span "PG0525001" at bounding box center [267, 128] width 82 height 7
click at [277, 120] on input "Quantity" at bounding box center [263, 123] width 98 height 14
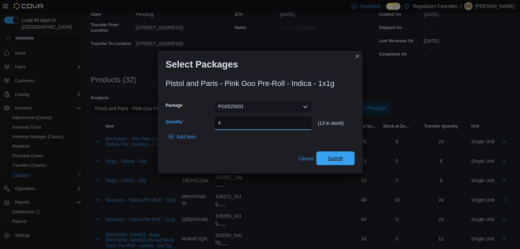
type input "**"
click at [343, 159] on span "Submit" at bounding box center [335, 159] width 30 height 14
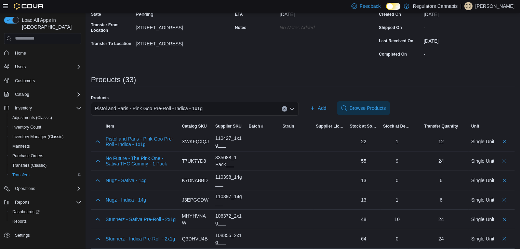
click at [285, 108] on button "Clear input" at bounding box center [283, 108] width 5 height 5
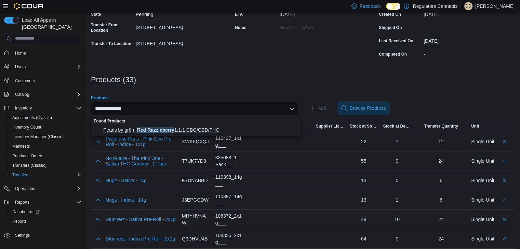
type input "**********"
click at [170, 129] on span "Pearls by grön - Red Razzleberry 1:1:1 CBG/CBD/THC" at bounding box center [200, 130] width 194 height 7
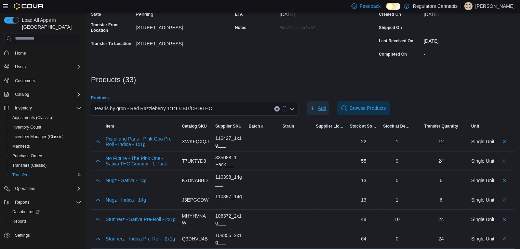
click at [323, 104] on span "Add" at bounding box center [317, 108] width 17 height 14
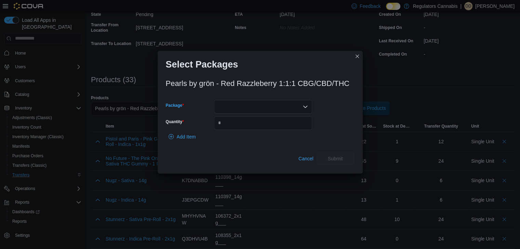
click at [296, 107] on div at bounding box center [263, 107] width 98 height 14
click at [296, 137] on span "PRR060" at bounding box center [267, 138] width 82 height 7
click at [286, 123] on input "Quantity" at bounding box center [263, 123] width 98 height 14
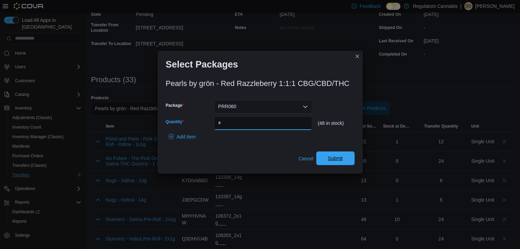
type input "**"
click at [339, 160] on span "Submit" at bounding box center [335, 158] width 15 height 7
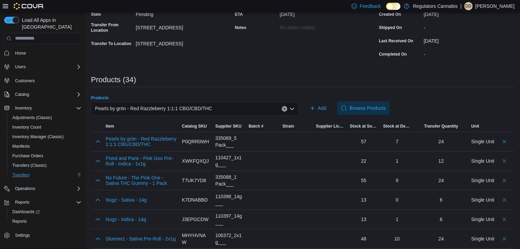
click at [286, 110] on icon "Clear input" at bounding box center [284, 109] width 3 height 3
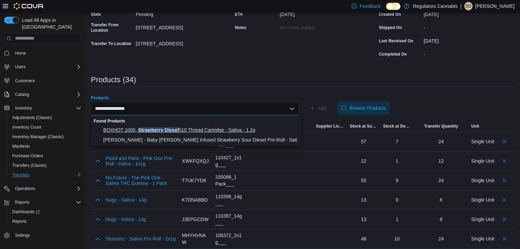
type input "**********"
click at [224, 130] on span "BOXHOT 1000 - Strawberry Diesel 510 Thread Cartridge - Sativa - 1.2g" at bounding box center [200, 130] width 194 height 7
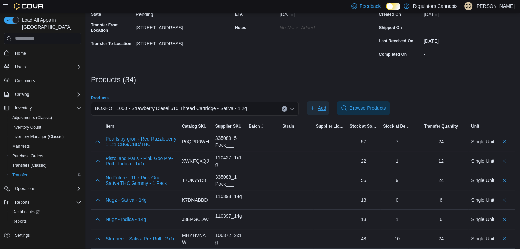
click at [325, 107] on span "Add" at bounding box center [322, 108] width 9 height 7
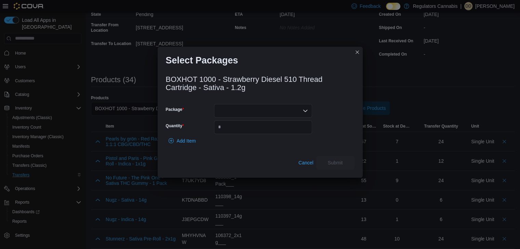
click at [284, 110] on div at bounding box center [263, 111] width 98 height 14
click at [275, 132] on span "ME250009304" at bounding box center [267, 132] width 82 height 7
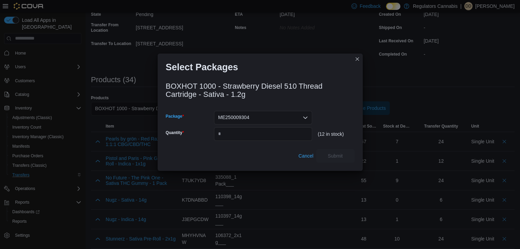
click at [277, 126] on div "Package ME250009304 Combo box. Selected. ME250009304. Press Backspace to delete…" at bounding box center [239, 126] width 147 height 30
click at [277, 130] on input "Quantity" at bounding box center [263, 134] width 98 height 14
type input "*"
click at [348, 156] on span "Submit" at bounding box center [335, 156] width 30 height 14
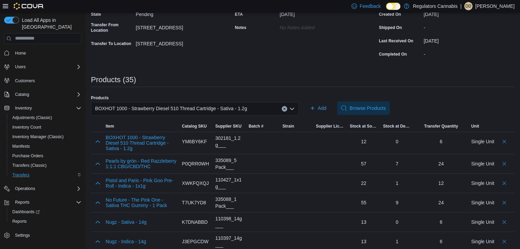
click at [285, 109] on icon "Clear input" at bounding box center [284, 109] width 3 height 3
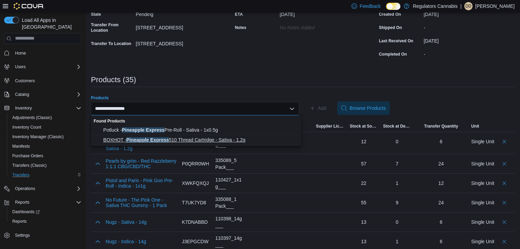
type input "**********"
click at [221, 138] on span "BOXHOT - Pineapple Express 510 Thread Cartridge - Sativa - 1.2g" at bounding box center [200, 140] width 194 height 7
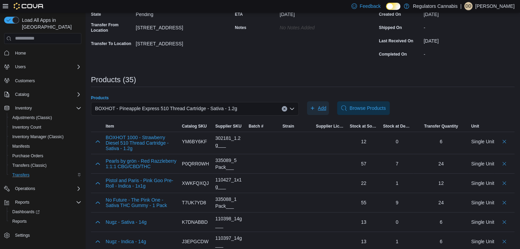
click at [322, 110] on span "Add" at bounding box center [322, 108] width 9 height 7
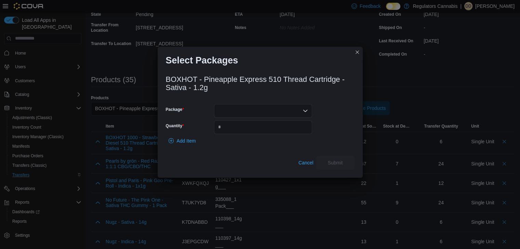
click at [305, 112] on icon "Open list of options" at bounding box center [305, 111] width 4 height 2
click at [297, 129] on span "ME250008486" at bounding box center [267, 132] width 82 height 7
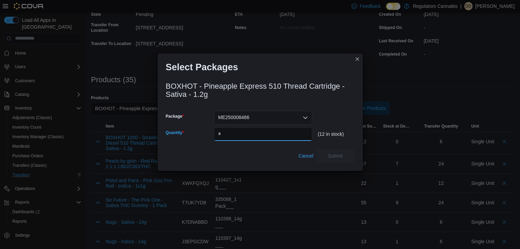
click at [297, 129] on input "Quantity" at bounding box center [263, 134] width 98 height 14
type input "*"
click at [340, 154] on span "Submit" at bounding box center [335, 155] width 15 height 7
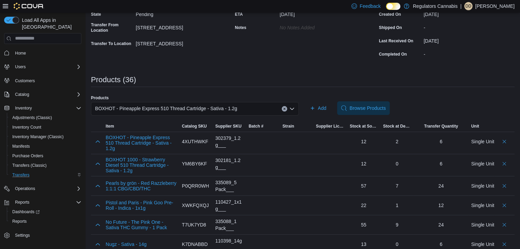
click at [285, 109] on icon "Clear input" at bounding box center [284, 109] width 2 height 2
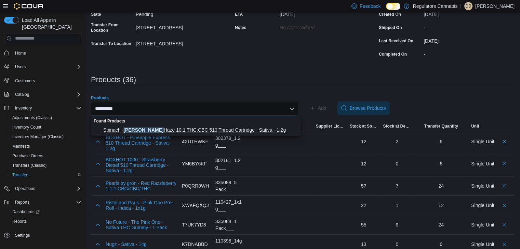
type input "**********"
click at [231, 127] on span "Spinach - Mango Kiwi Haze 10:1 THC:CBC 510 Thread Cartridge - Sativa - 1.2g" at bounding box center [200, 130] width 194 height 7
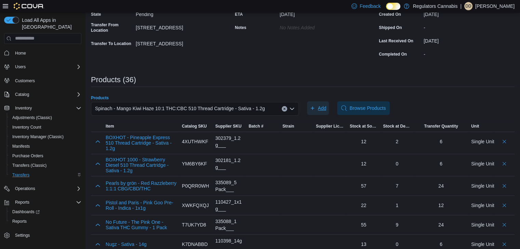
click at [320, 110] on span "Add" at bounding box center [317, 108] width 17 height 14
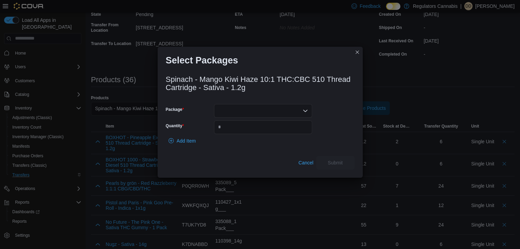
click at [293, 115] on div at bounding box center [263, 111] width 98 height 14
click at [286, 132] on span "23437" at bounding box center [267, 132] width 82 height 7
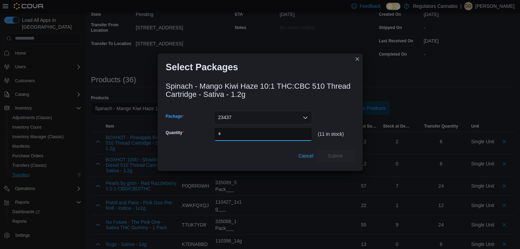
click at [286, 132] on input "Quantity" at bounding box center [263, 134] width 98 height 14
type input "*"
click at [327, 153] on span "Submit" at bounding box center [335, 156] width 30 height 14
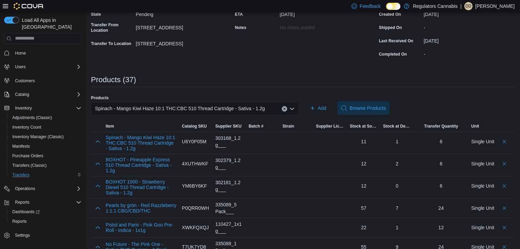
click at [286, 109] on icon "Clear input" at bounding box center [284, 109] width 3 height 3
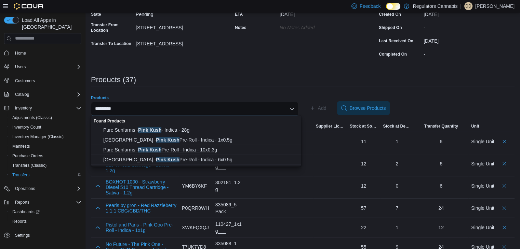
type input "*********"
click at [220, 150] on span "Pure Sunfarms - Pink Kush Pre-Roll - Indica - 10x0.3g" at bounding box center [200, 150] width 194 height 7
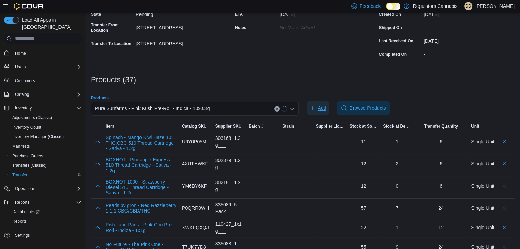
click at [315, 110] on icon "button" at bounding box center [311, 108] width 5 height 5
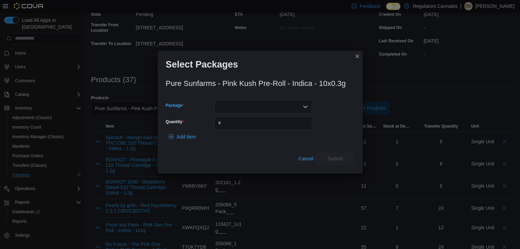
click at [302, 103] on div at bounding box center [263, 107] width 98 height 14
click at [279, 136] on span "9076" at bounding box center [267, 138] width 82 height 7
click at [277, 123] on input "Quantity" at bounding box center [263, 123] width 98 height 14
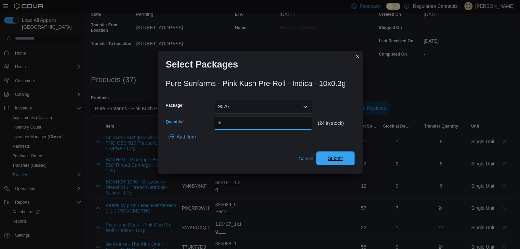
type input "**"
click at [342, 154] on span "Submit" at bounding box center [335, 159] width 30 height 14
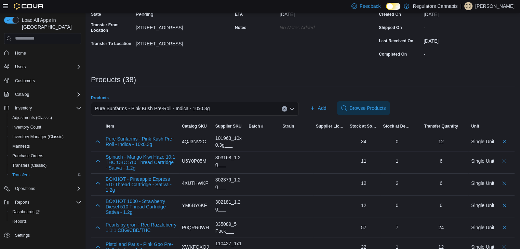
click at [286, 108] on icon "Clear input" at bounding box center [284, 109] width 3 height 3
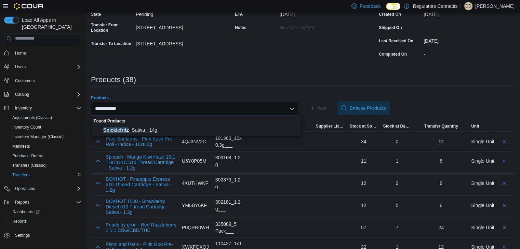
type input "**********"
click at [175, 129] on span "Snicklefritz - Sativa - 14g" at bounding box center [200, 130] width 194 height 7
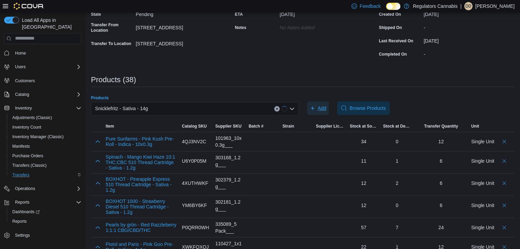
click at [323, 112] on span "Add" at bounding box center [317, 108] width 17 height 14
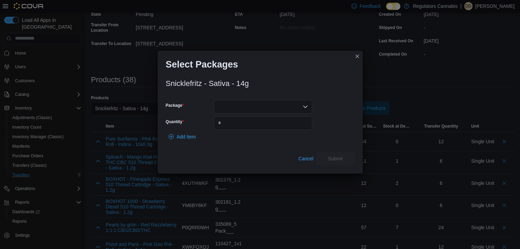
click at [278, 98] on div "Snicklefritz - Sativa - 14g Package Quantity Add Item Cancel Submit" at bounding box center [260, 120] width 189 height 90
click at [278, 105] on div at bounding box center [263, 107] width 98 height 14
click at [275, 138] on span "25214" at bounding box center [267, 138] width 82 height 7
click at [284, 126] on input "Quantity" at bounding box center [263, 123] width 98 height 14
type input "*"
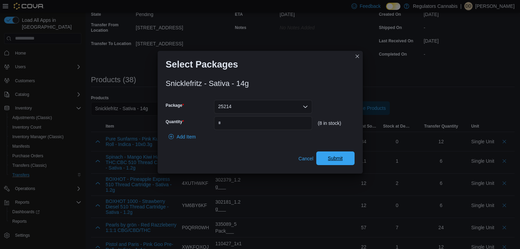
click at [353, 163] on button "Submit" at bounding box center [335, 159] width 38 height 14
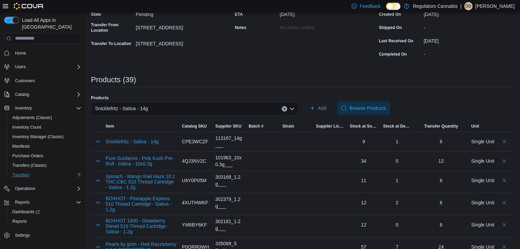
click at [287, 111] on button "Clear input" at bounding box center [283, 108] width 5 height 5
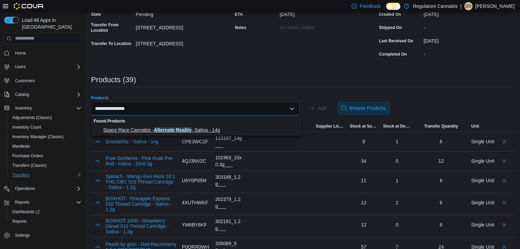
type input "**********"
click at [175, 130] on span "Space Race Cannabis - Alternate Reality - Sativa - 14g" at bounding box center [200, 130] width 194 height 7
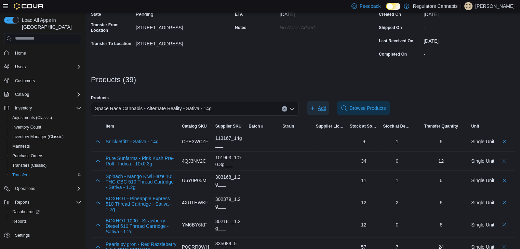
click at [325, 107] on span "Add" at bounding box center [322, 108] width 9 height 7
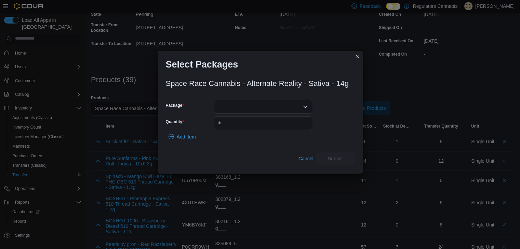
click at [298, 106] on div at bounding box center [263, 107] width 98 height 14
click at [287, 134] on button "SRC2501171" at bounding box center [263, 138] width 98 height 10
click at [291, 123] on input "Quantity" at bounding box center [263, 123] width 98 height 14
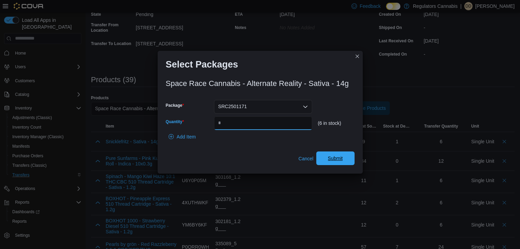
type input "*"
click at [333, 159] on span "Submit" at bounding box center [335, 158] width 15 height 7
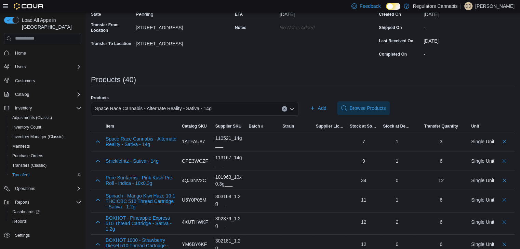
click at [286, 108] on icon "Clear input" at bounding box center [284, 109] width 3 height 3
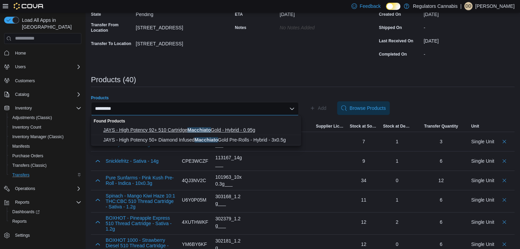
type input "*********"
click at [247, 128] on span "JAYS - High Potency 92+ 510 Cartridge Macchiato Gold - Hybrid - 0.95g" at bounding box center [200, 130] width 194 height 7
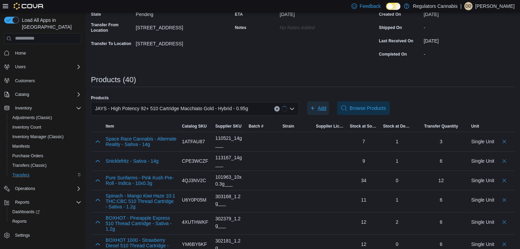
click at [314, 109] on icon "button" at bounding box center [311, 108] width 5 height 5
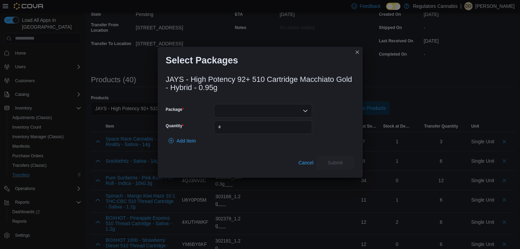
click at [305, 109] on icon "Open list of options" at bounding box center [304, 110] width 5 height 5
click at [289, 134] on span "1004588" at bounding box center [267, 132] width 82 height 7
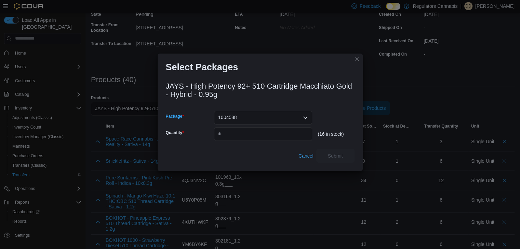
click at [289, 127] on div "Package 1004588 Combo box. Selected. 1004588. Press Backspace to delete 1004588…" at bounding box center [239, 126] width 147 height 30
click at [292, 129] on input "Quantity" at bounding box center [263, 134] width 98 height 14
type input "*"
click at [336, 152] on span "Submit" at bounding box center [335, 155] width 15 height 7
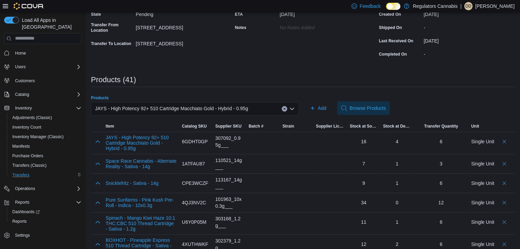
click at [286, 110] on button "Clear input" at bounding box center [283, 108] width 5 height 5
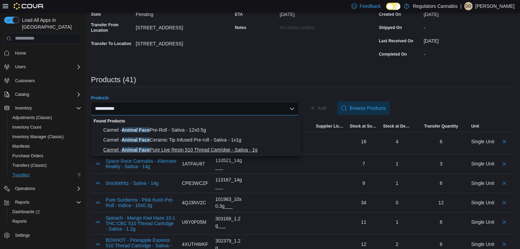
type input "**********"
click at [199, 149] on span "Carmel - Animal Face Pure Live Resin 510 Thread Cartridge - Sativa - 1g" at bounding box center [200, 150] width 194 height 7
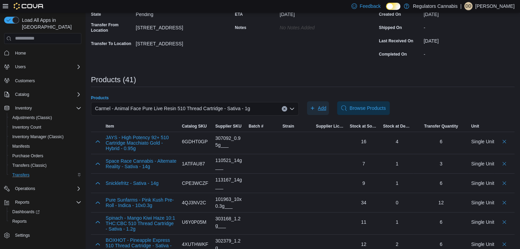
click at [314, 108] on icon "button" at bounding box center [311, 108] width 5 height 5
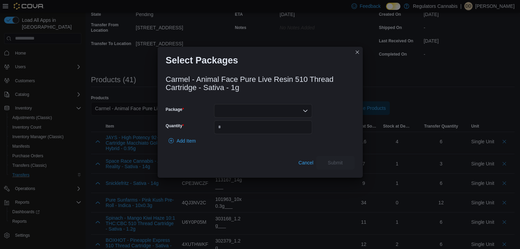
click at [280, 106] on div at bounding box center [263, 111] width 98 height 14
click at [284, 130] on span "VAP35K1" at bounding box center [267, 132] width 82 height 7
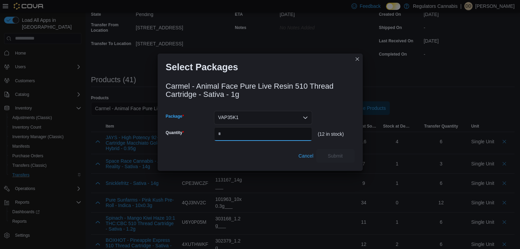
click at [284, 130] on input "Quantity" at bounding box center [263, 134] width 98 height 14
type input "*"
click at [346, 149] on span "Submit" at bounding box center [335, 156] width 30 height 14
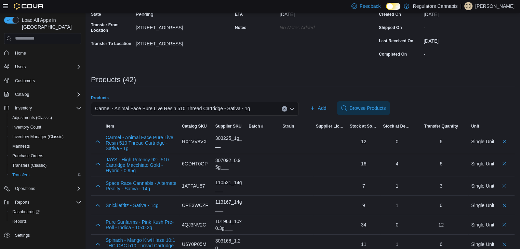
click at [285, 109] on icon "Clear input" at bounding box center [284, 109] width 2 height 2
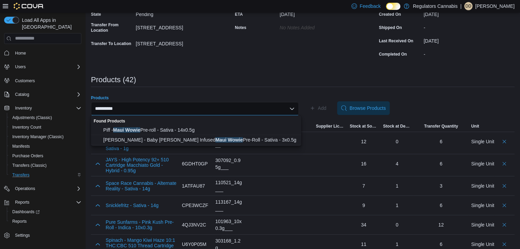
scroll to position [34, 0]
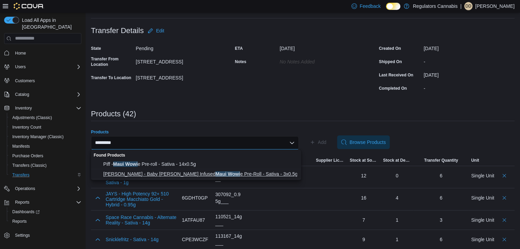
type input "*********"
click at [185, 175] on span "[PERSON_NAME] - Baby [PERSON_NAME] Infused Maui Wowi e Pre-Roll - Sativa - 3x0.…" at bounding box center [200, 174] width 194 height 7
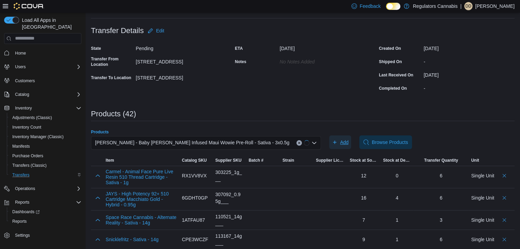
click at [332, 141] on icon "button" at bounding box center [334, 142] width 5 height 5
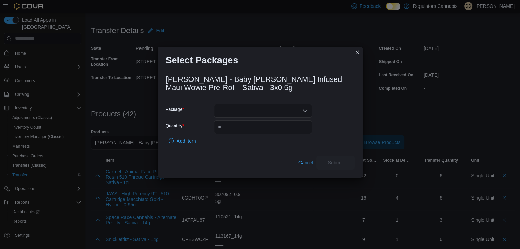
drag, startPoint x: 303, startPoint y: 102, endPoint x: 301, endPoint y: 109, distance: 6.9
click at [303, 105] on div "[PERSON_NAME] - Baby [PERSON_NAME] Infused Maui Wowie Pre-Roll - Sativa - 3x0.5…" at bounding box center [260, 120] width 189 height 98
click at [301, 109] on div at bounding box center [263, 111] width 98 height 14
click at [292, 130] on span "J08184" at bounding box center [267, 132] width 82 height 7
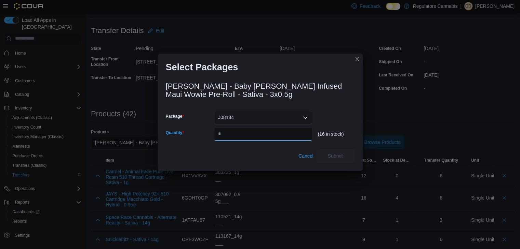
click at [292, 130] on input "Quantity" at bounding box center [263, 134] width 98 height 14
type input "*"
click at [329, 153] on span "Submit" at bounding box center [335, 155] width 15 height 7
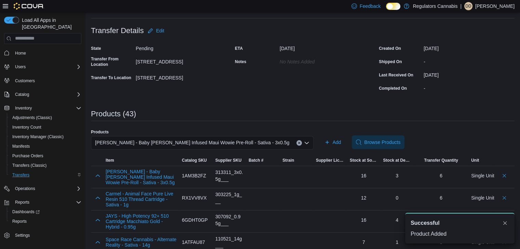
click at [298, 143] on icon "Clear input" at bounding box center [299, 143] width 2 height 2
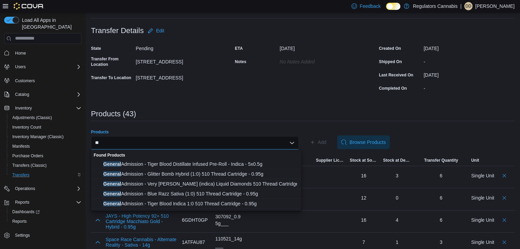
type input "*"
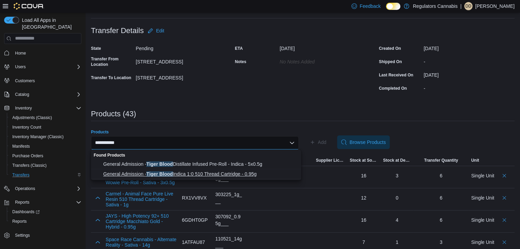
type input "**********"
click at [257, 171] on span "General Admission - Tiger Blood Indica 1:0 510 Thread Cartridge - 0.95g" at bounding box center [200, 174] width 194 height 7
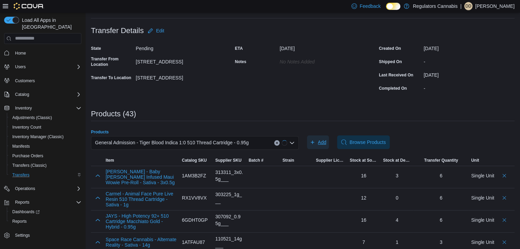
click at [325, 145] on span "Add" at bounding box center [322, 142] width 9 height 7
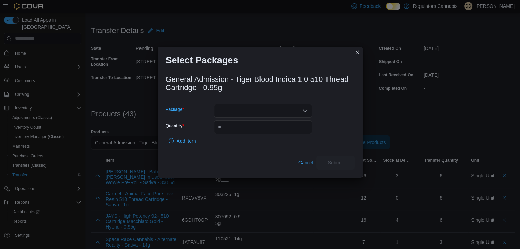
click at [307, 116] on div at bounding box center [263, 111] width 98 height 14
click at [356, 52] on button "Closes this modal window" at bounding box center [357, 52] width 8 height 8
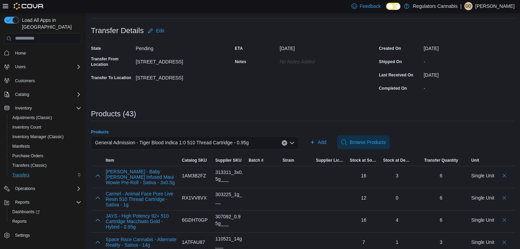
click at [286, 142] on icon "Clear input" at bounding box center [284, 143] width 3 height 3
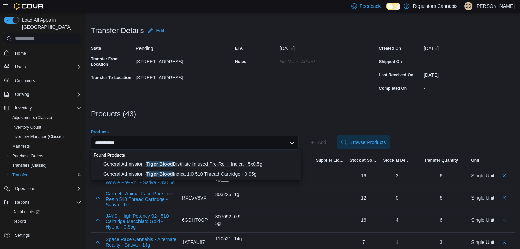
type input "**********"
click at [247, 167] on span "General Admission - Tiger Blood Distillate Infused Pre-Roll - Indica - 5x0.5g" at bounding box center [200, 164] width 194 height 7
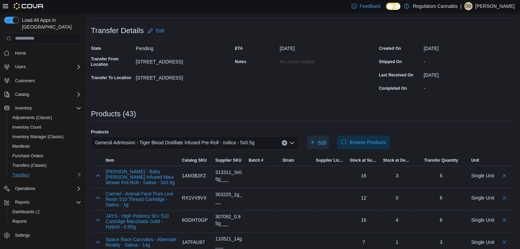
click at [323, 142] on span "Add" at bounding box center [322, 142] width 9 height 7
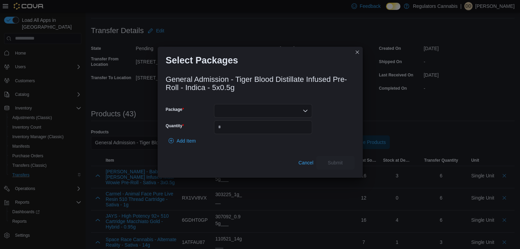
click at [307, 110] on icon "Open list of options" at bounding box center [304, 110] width 5 height 5
click at [301, 130] on span "25060000962" at bounding box center [267, 132] width 82 height 7
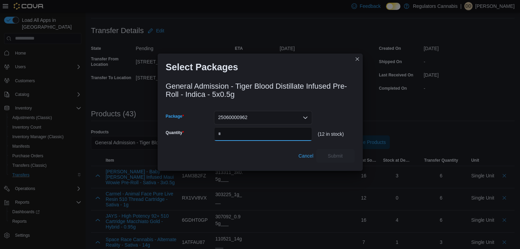
click at [301, 130] on input "Quantity" at bounding box center [263, 134] width 98 height 14
type input "*"
click at [327, 161] on span "Submit" at bounding box center [335, 156] width 30 height 14
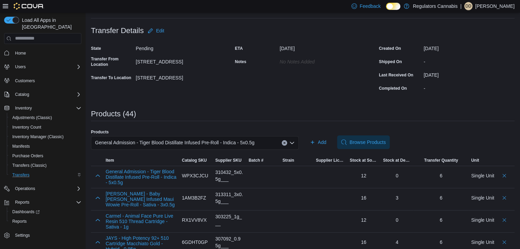
click at [285, 142] on icon "Clear input" at bounding box center [284, 143] width 2 height 2
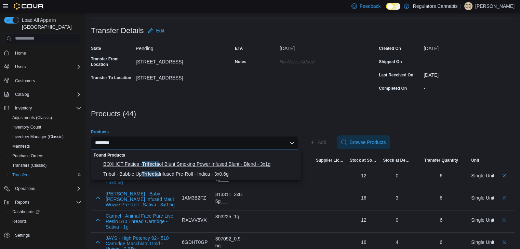
type input "********"
click at [152, 165] on span "BOXHOT Fatties - Trifecta of Blunt Smoking Power Infused Blunt - Blend - 3x1g" at bounding box center [200, 164] width 194 height 7
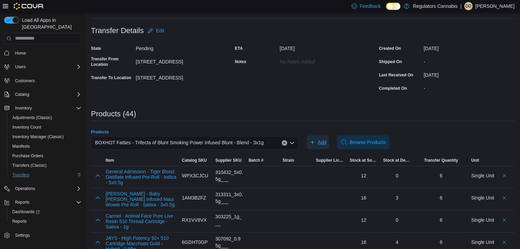
click at [326, 142] on span "Add" at bounding box center [322, 142] width 9 height 7
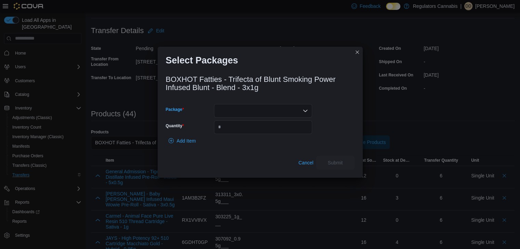
click at [302, 111] on div at bounding box center [263, 111] width 98 height 14
click at [292, 130] on span "ME250007953" at bounding box center [267, 132] width 82 height 7
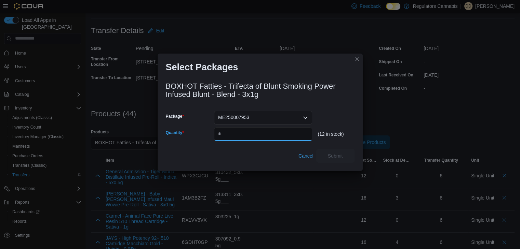
click at [292, 130] on input "Quantity" at bounding box center [263, 134] width 98 height 14
type input "*"
click at [327, 152] on span "Submit" at bounding box center [335, 156] width 30 height 14
